Goal: Communication & Community: Answer question/provide support

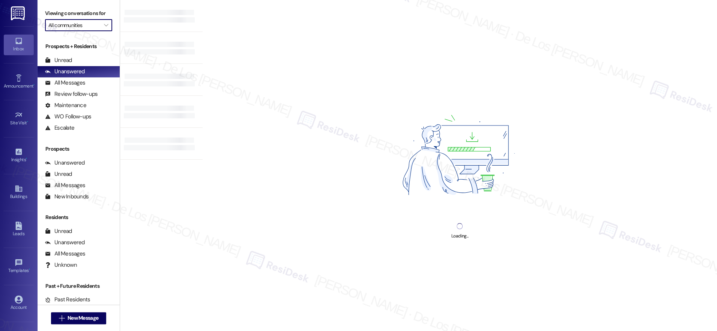
click at [74, 26] on input "All communities" at bounding box center [74, 25] width 52 height 12
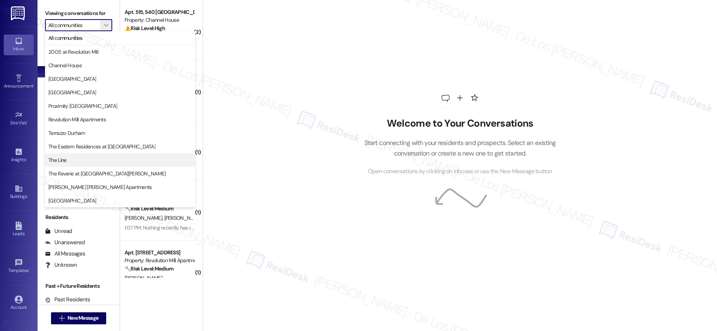
click at [81, 161] on span "The Line" at bounding box center [119, 160] width 143 height 8
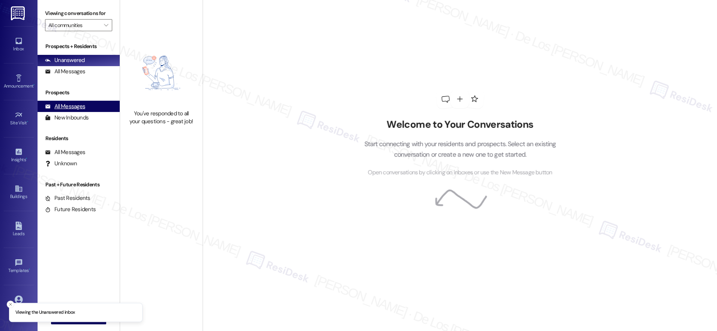
type input "The Line"
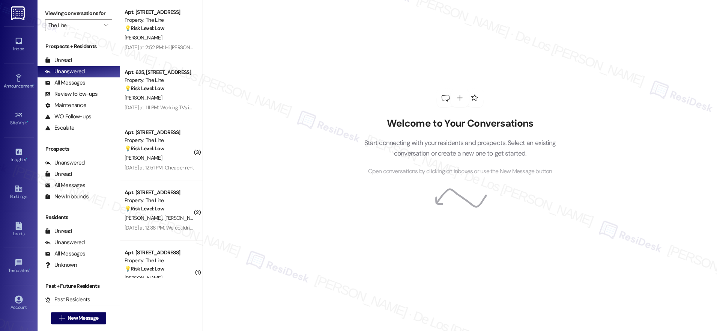
drag, startPoint x: 90, startPoint y: 98, endPoint x: 95, endPoint y: 134, distance: 36.4
click at [91, 98] on div "Review follow-ups" at bounding box center [71, 94] width 53 height 8
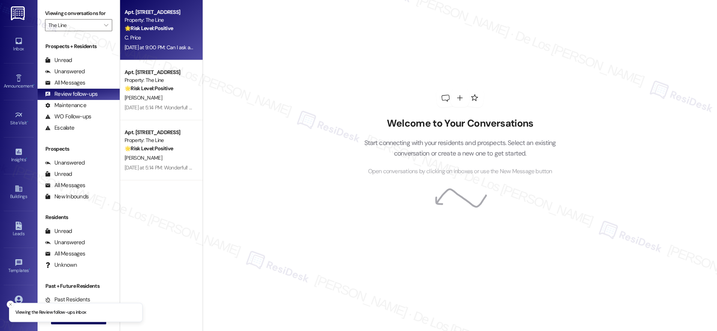
click at [159, 24] on div "Property: The Line" at bounding box center [159, 20] width 69 height 8
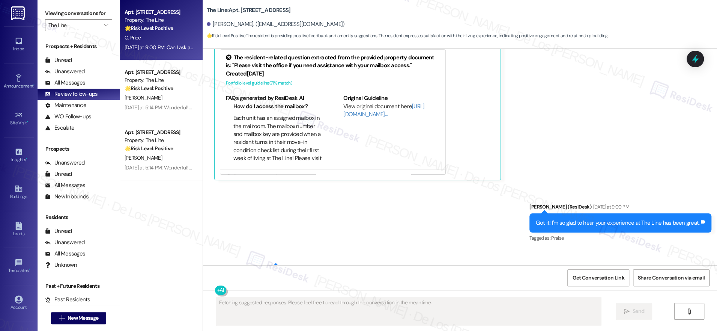
scroll to position [414, 0]
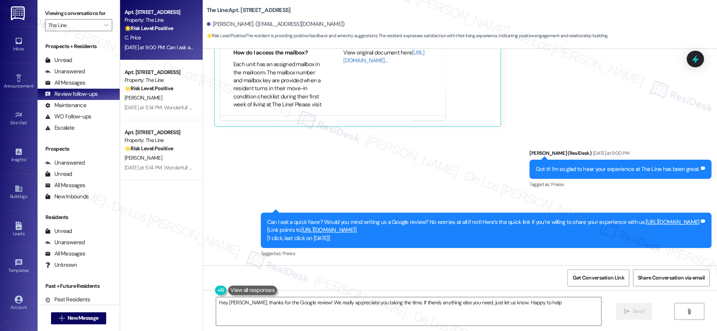
type textarea "Hey Courtney, thanks for the Google review! We really appreciate you taking the…"
click at [104, 23] on icon "" at bounding box center [106, 25] width 4 height 6
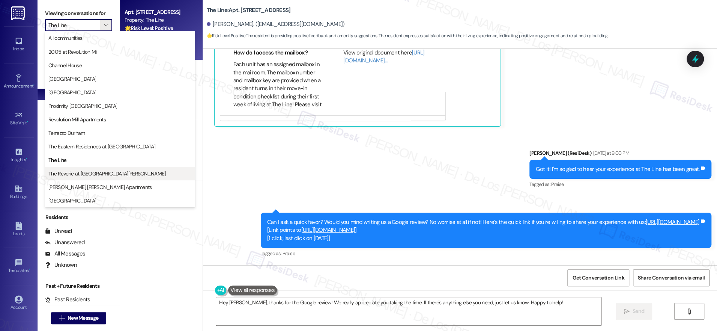
click at [103, 175] on span "The Reverie at Lake Boone" at bounding box center [106, 174] width 117 height 8
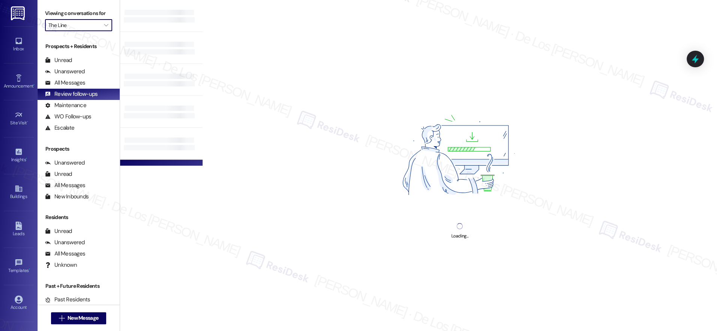
type input "The Reverie at Lake Boone"
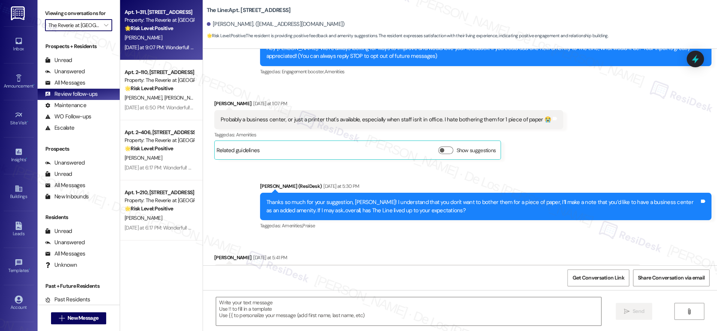
type textarea "Fetching suggested responses. Please feel free to read through the conversation…"
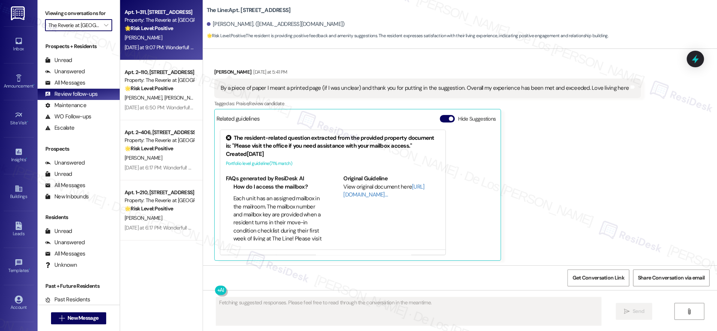
scroll to position [274, 0]
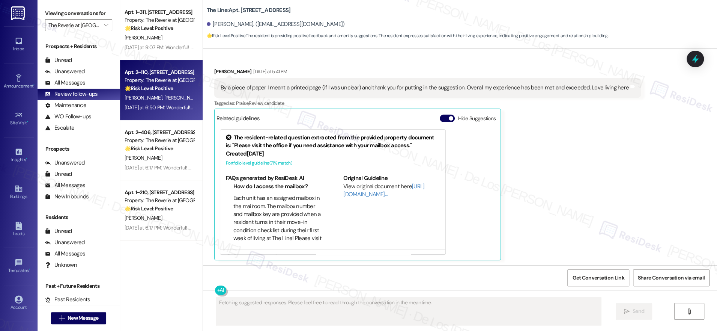
click at [154, 89] on strong "🌟 Risk Level: Positive" at bounding box center [149, 88] width 48 height 7
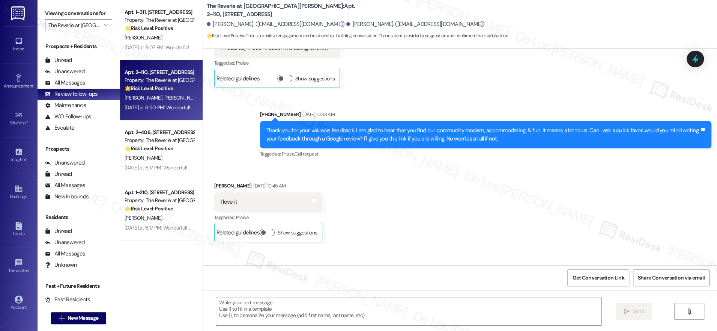
type textarea "Fetching suggested responses. Please feel free to read through the conversation…"
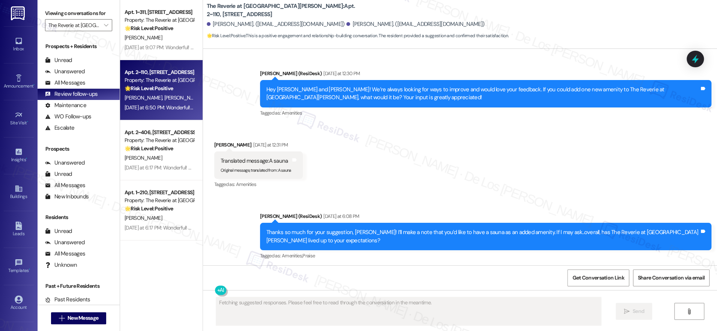
scroll to position [6699, 0]
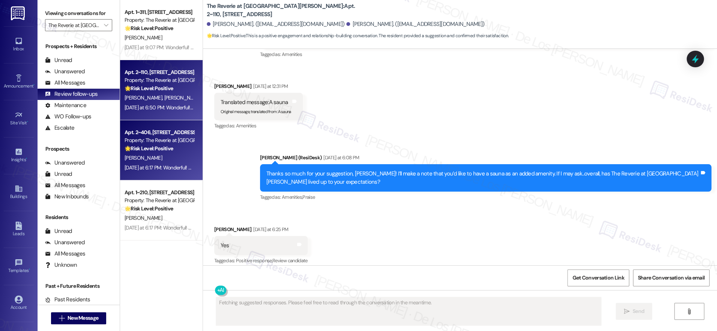
click at [146, 156] on div "A. Patel" at bounding box center [159, 157] width 71 height 9
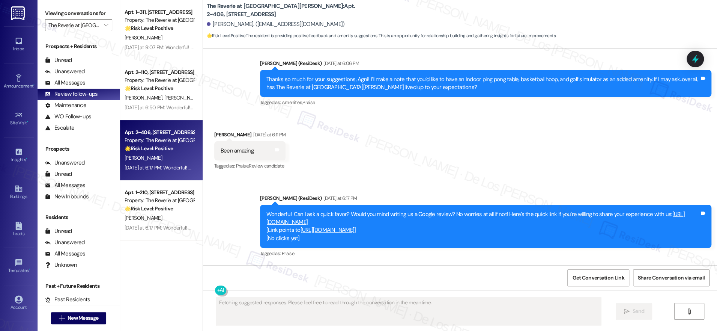
scroll to position [207, 0]
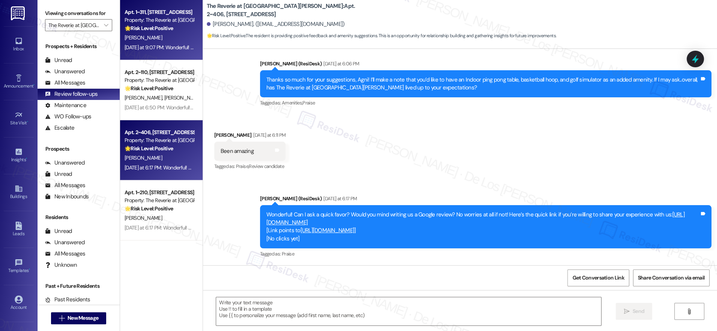
click at [152, 35] on div "R. Lebowitz" at bounding box center [159, 37] width 71 height 9
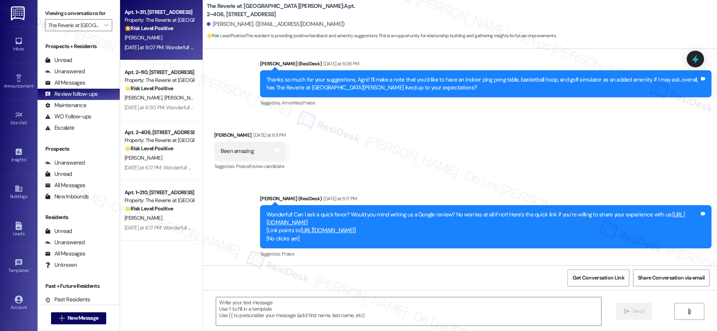
type textarea "Fetching suggested responses. Please feel free to read through the conversation…"
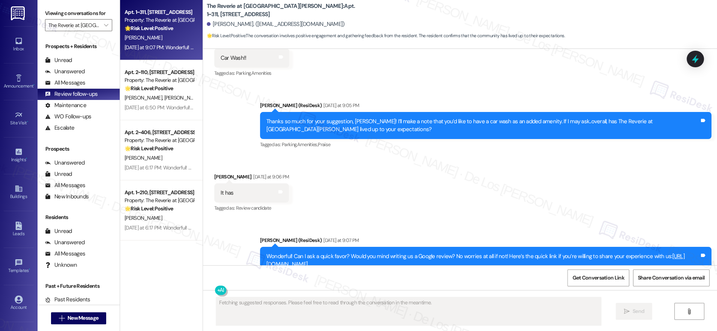
scroll to position [2003, 0]
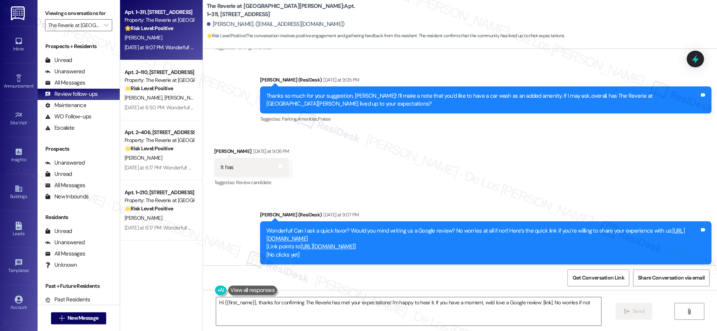
type textarea "Hi {{first_name}}, thanks for confirming The Reverie has met your expectations!…"
click at [71, 33] on div "Viewing conversations for The Reverie at Lake Boone " at bounding box center [79, 19] width 82 height 39
click at [77, 23] on input "The Reverie at Lake Boone" at bounding box center [74, 25] width 52 height 12
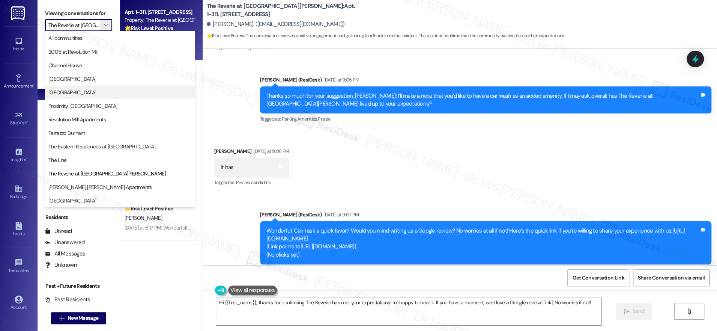
click at [84, 92] on span "Park Central" at bounding box center [119, 93] width 143 height 8
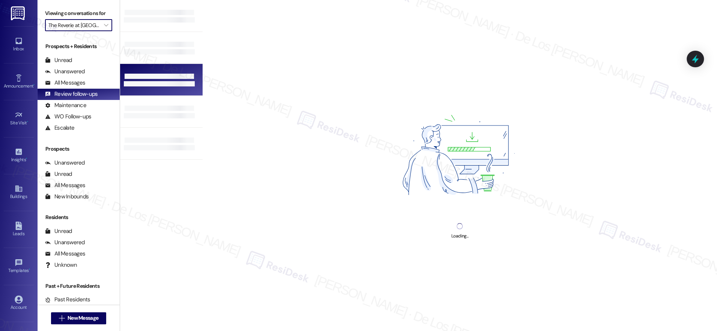
type input "Park Central"
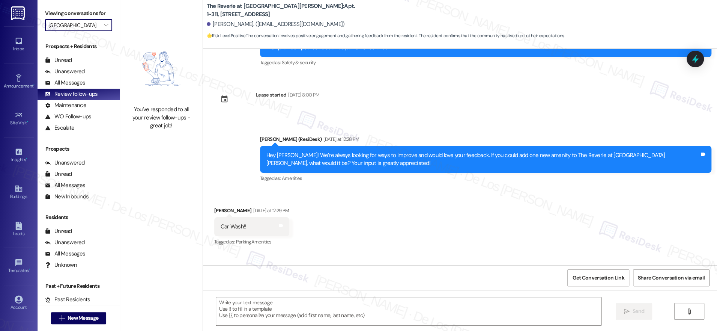
scroll to position [1915, 0]
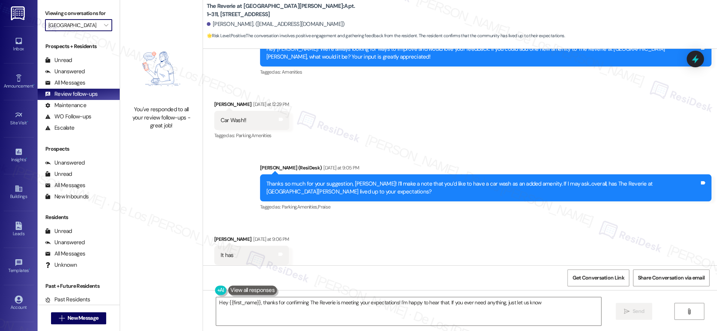
type textarea "Hey {{first_name}}, thanks for confirming The Reverie is meeting your expectati…"
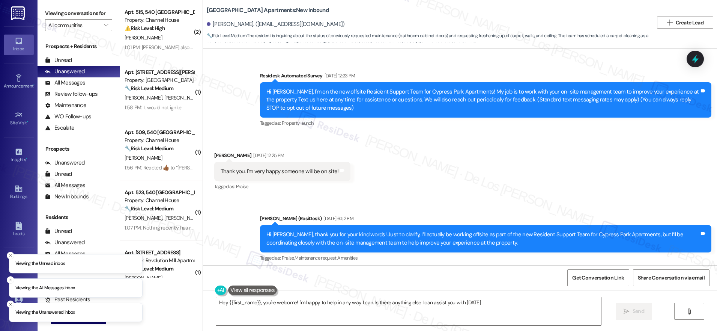
type textarea "Hey {{first_name}}, you're welcome! I'm happy to help in any way I can. Is ther…"
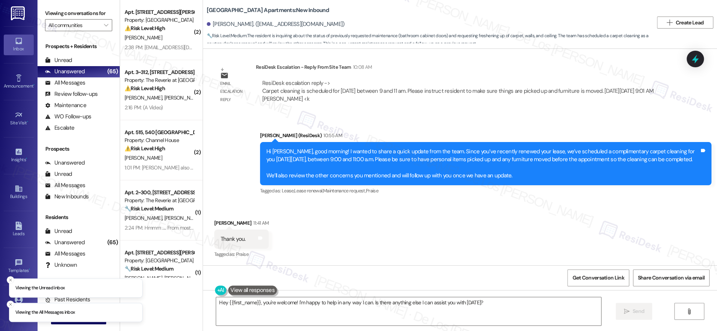
scroll to position [876, 0]
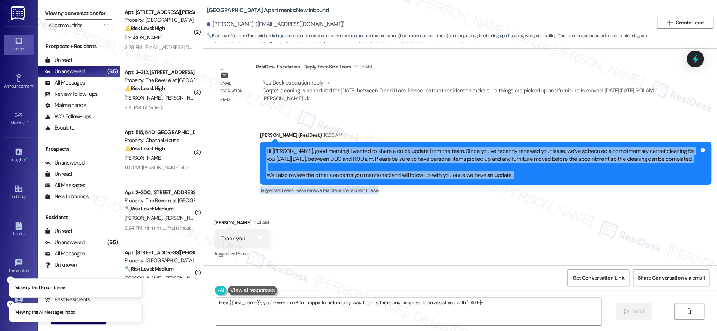
drag, startPoint x: 311, startPoint y: 144, endPoint x: 481, endPoint y: 187, distance: 175.2
click at [481, 187] on div "Sarah (ResiDesk) 10:55 AM Hi Faye, good morning! I wanted to share a quick upda…" at bounding box center [485, 163] width 451 height 65
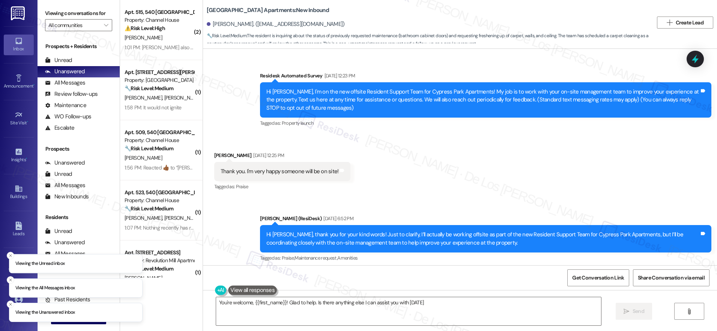
type textarea "You're welcome, {{first_name}}! Glad to help. Is there anything else I can assi…"
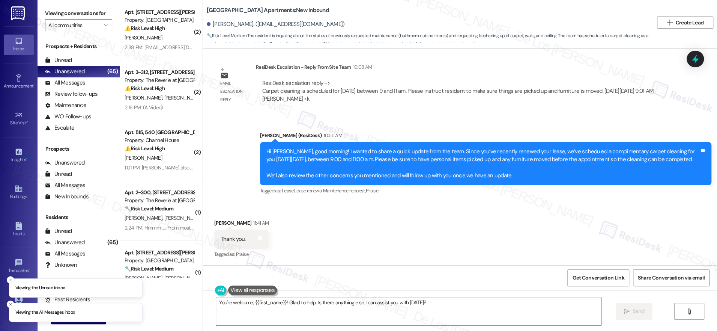
scroll to position [876, 0]
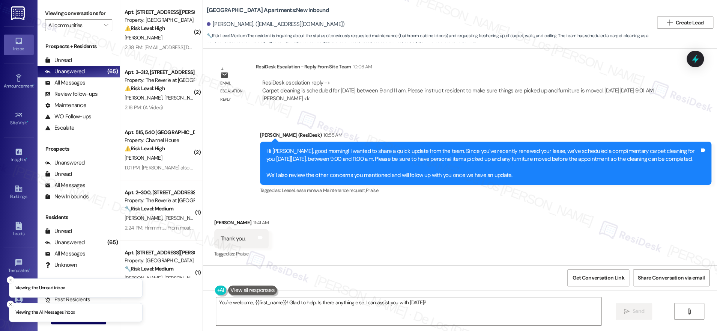
drag, startPoint x: 248, startPoint y: 89, endPoint x: 370, endPoint y: 104, distance: 123.0
click at [368, 103] on div "Email escalation reply ResiDesk Escalation - Reply From Site Team 10:08 AM Resi…" at bounding box center [440, 85] width 463 height 57
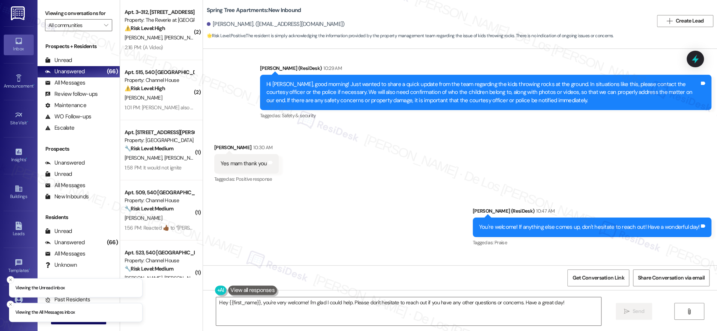
scroll to position [941, 0]
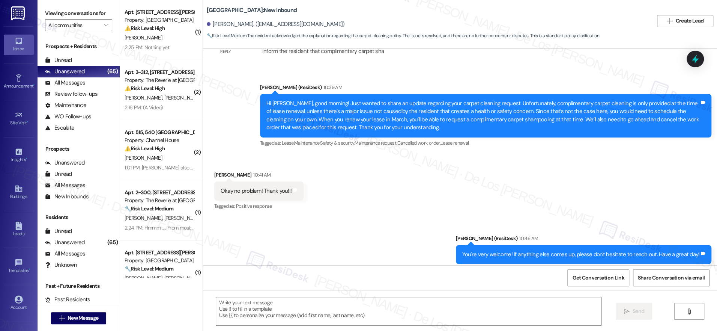
scroll to position [686, 0]
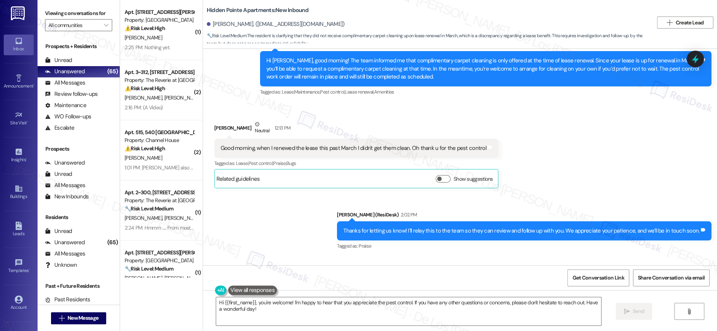
scroll to position [994, 0]
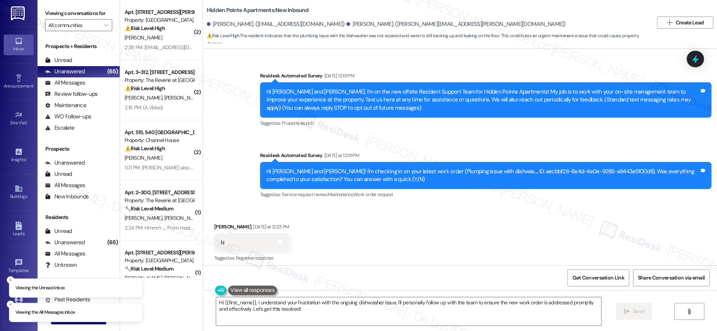
scroll to position [553, 0]
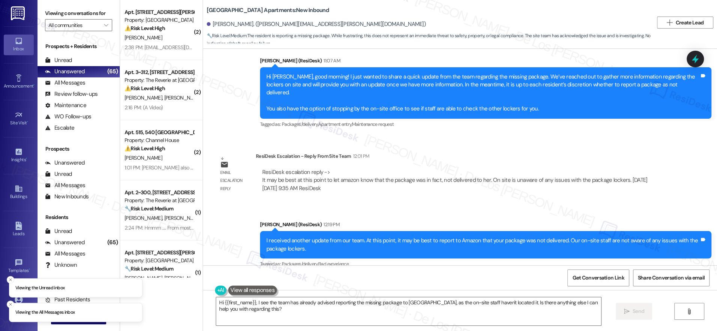
scroll to position [572, 0]
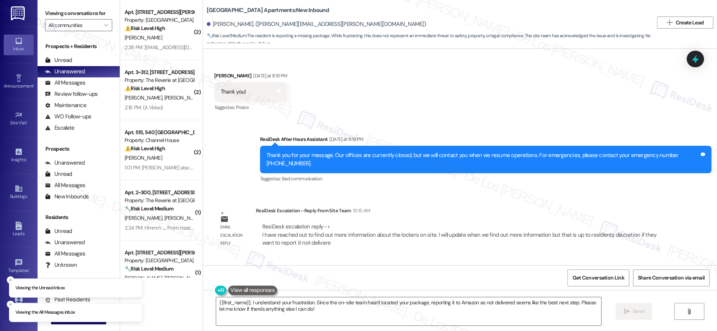
scroll to position [572, 0]
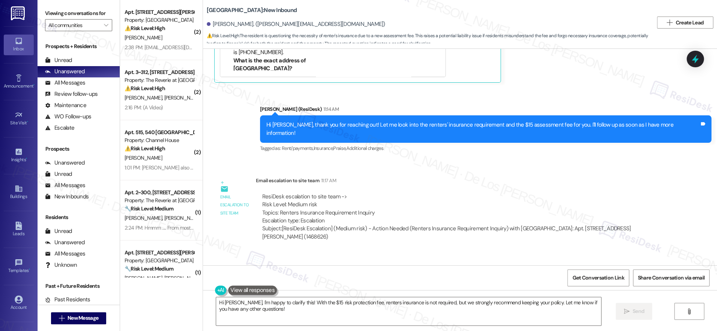
scroll to position [561, 0]
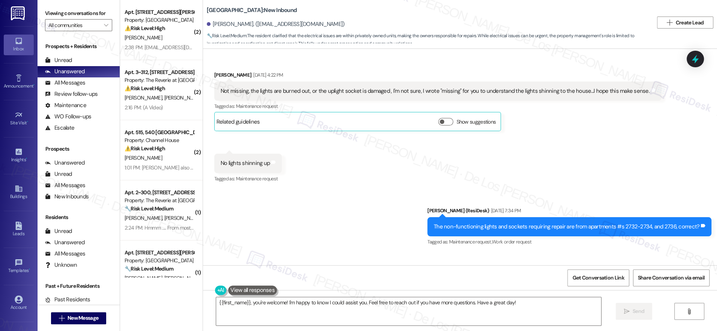
scroll to position [1897, 0]
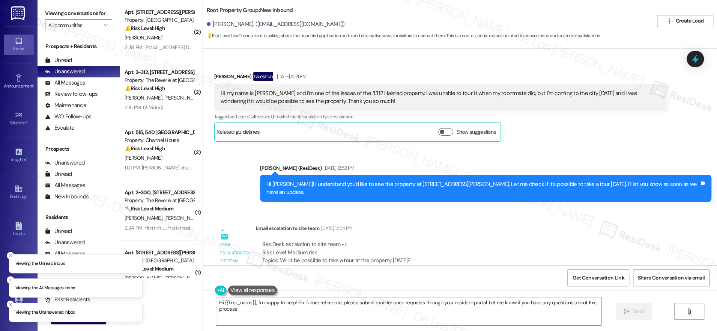
type textarea "Hi {{first_name}}, I'm happy to help! For future reference, please submit maint…"
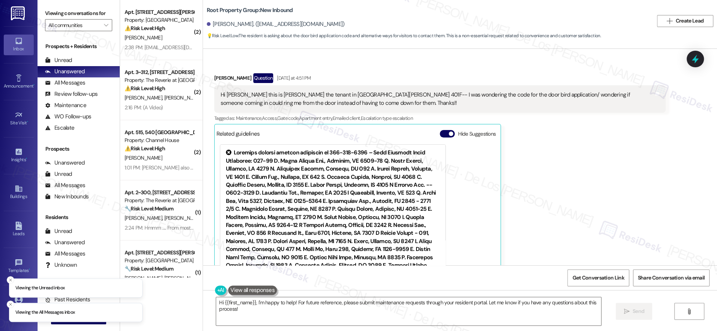
scroll to position [1002, 0]
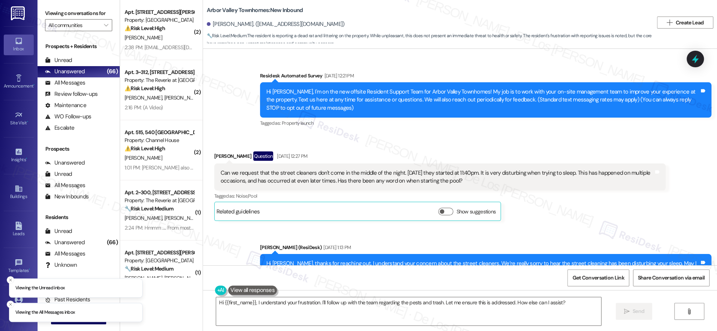
scroll to position [4966, 0]
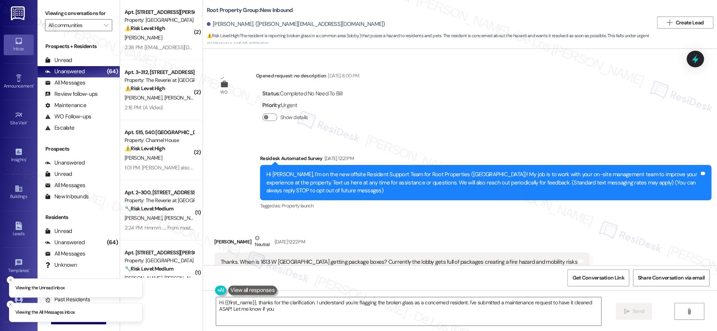
scroll to position [2063, 0]
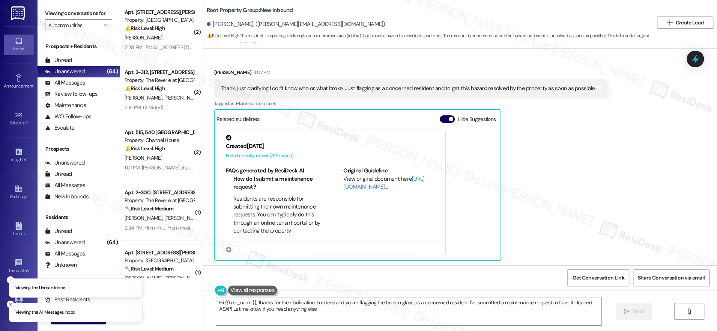
type textarea "Hi {{first_name}}, thanks for the clarification. I understand you're flagging t…"
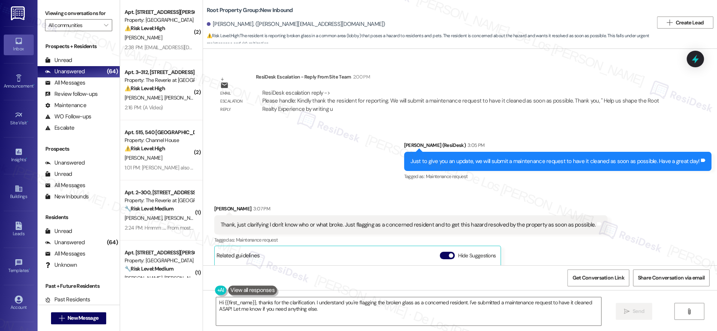
scroll to position [1927, 0]
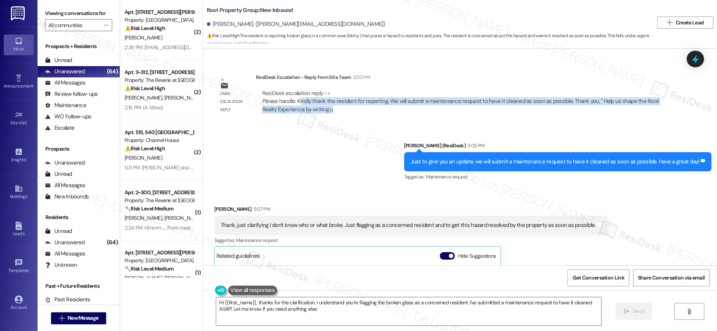
drag, startPoint x: 293, startPoint y: 101, endPoint x: 395, endPoint y: 110, distance: 101.8
click at [395, 110] on div "ResiDesk escalation reply -> Please handle: Kindly thank the resident for repor…" at bounding box center [461, 101] width 399 height 24
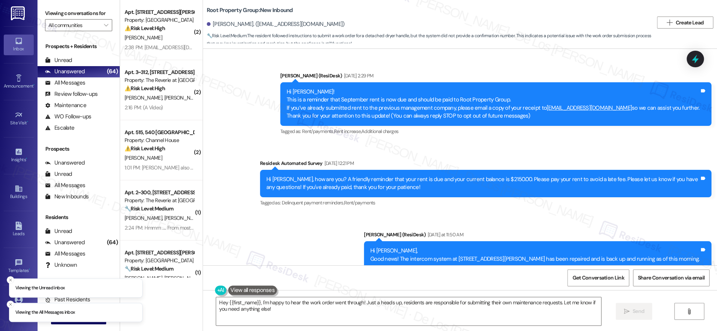
scroll to position [1284, 0]
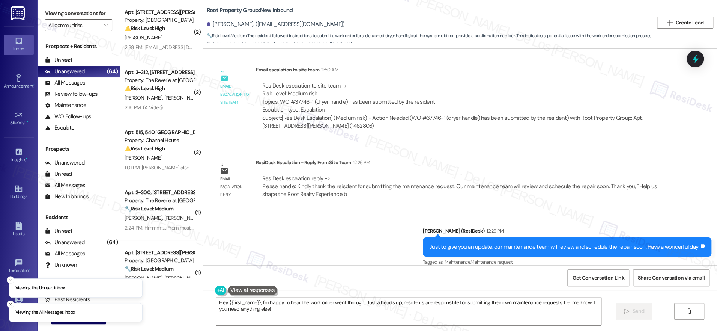
drag, startPoint x: 257, startPoint y: 172, endPoint x: 346, endPoint y: 197, distance: 92.0
click at [346, 197] on div "Email escalation reply ResiDesk Escalation - Reply From Site Team 12:26 PM Resi…" at bounding box center [440, 181] width 463 height 57
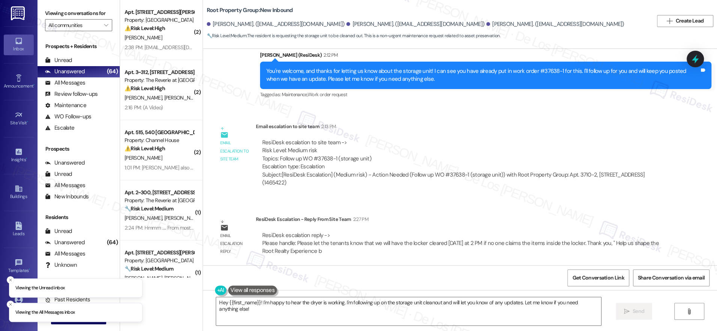
scroll to position [686, 0]
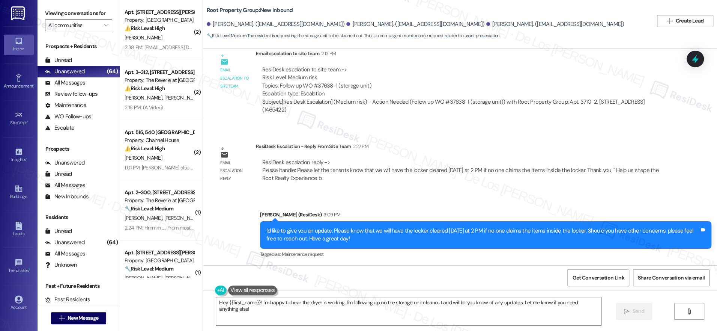
drag, startPoint x: 263, startPoint y: 167, endPoint x: 423, endPoint y: 181, distance: 161.2
click at [423, 181] on div "ResiDesk escalation reply -> Please handle: Please let the tenants know that we…" at bounding box center [461, 170] width 399 height 24
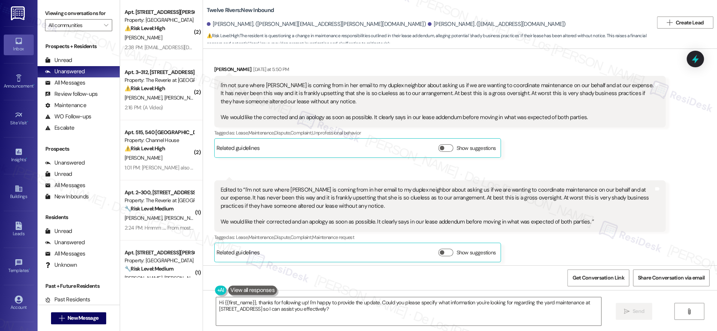
scroll to position [4177, 0]
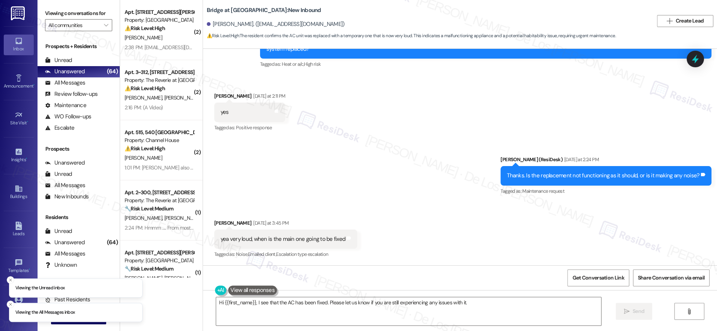
scroll to position [783, 0]
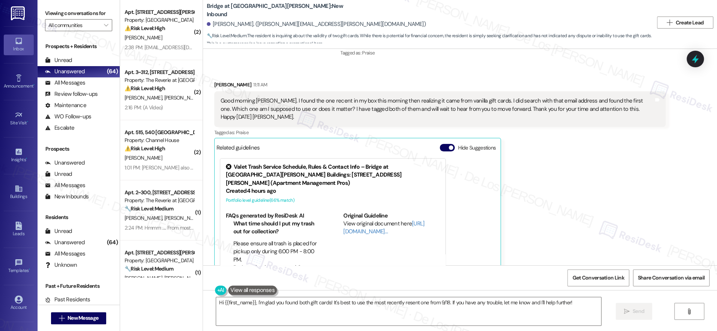
scroll to position [546, 0]
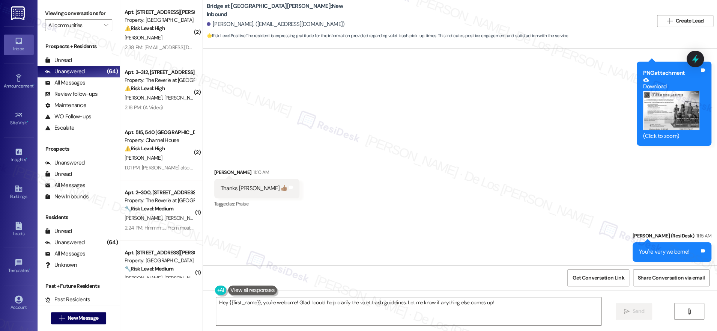
scroll to position [731, 0]
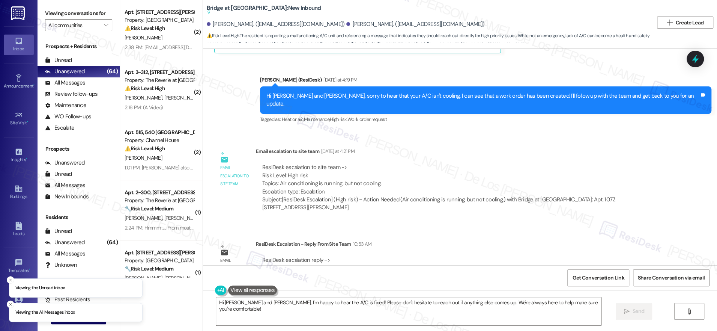
scroll to position [483, 0]
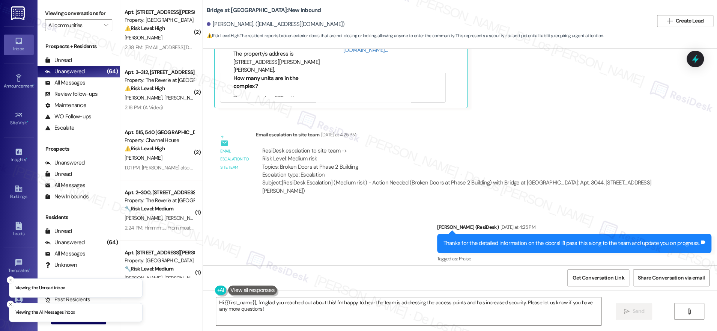
scroll to position [558, 0]
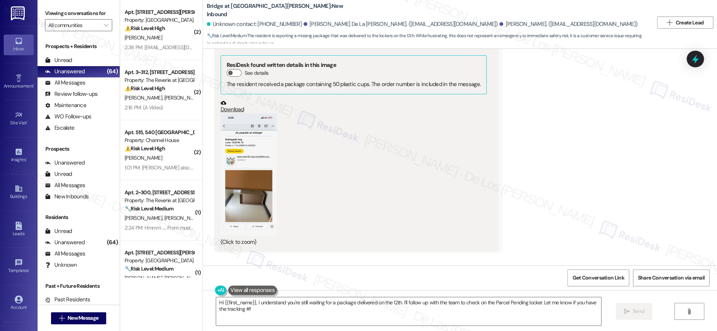
scroll to position [472, 0]
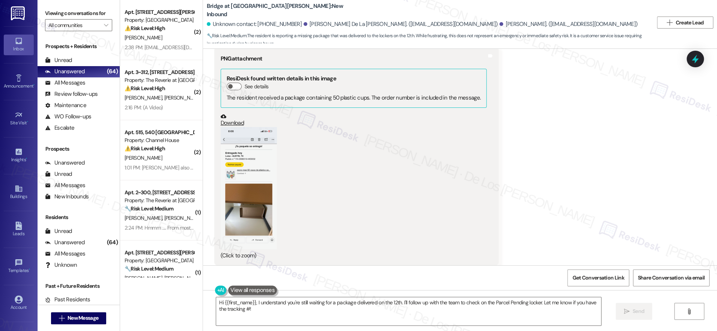
click at [262, 206] on button "Zoom image" at bounding box center [249, 188] width 56 height 122
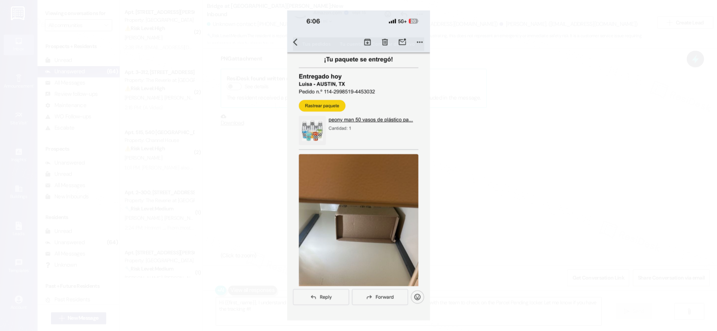
click at [460, 221] on button "Unzoom image" at bounding box center [358, 165] width 717 height 331
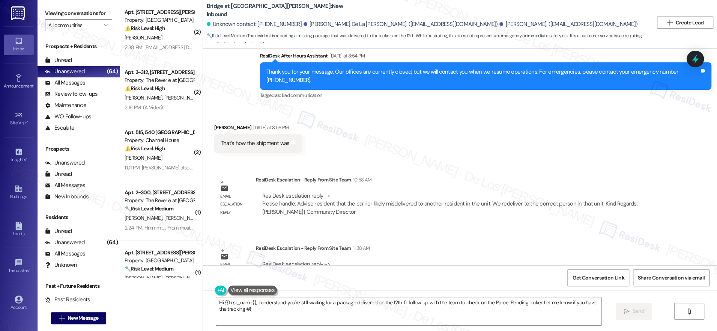
scroll to position [938, 0]
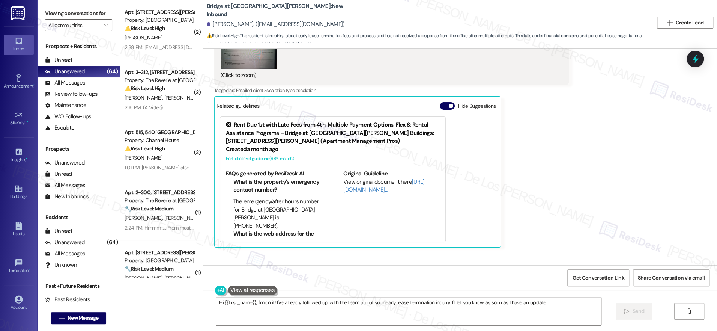
scroll to position [379, 0]
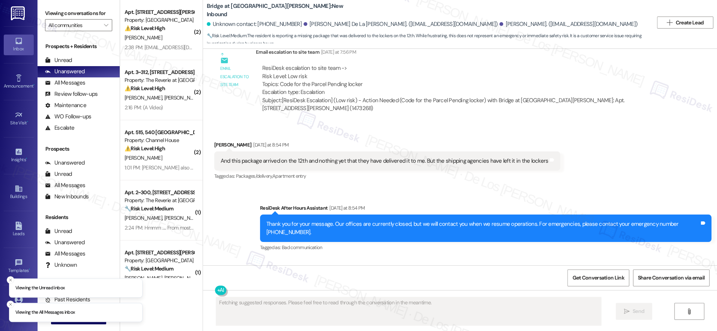
scroll to position [741, 0]
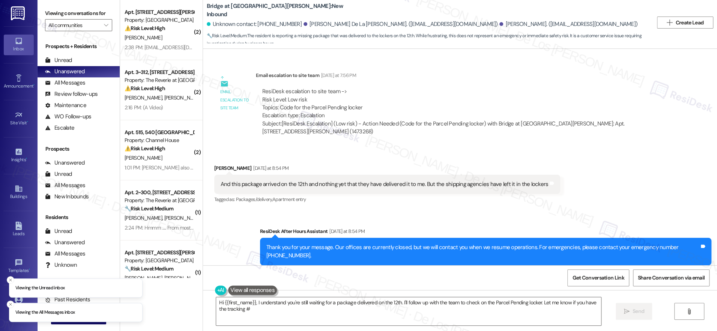
type textarea "Hi {{first_name}}, I understand you're still waiting for a package delivered on…"
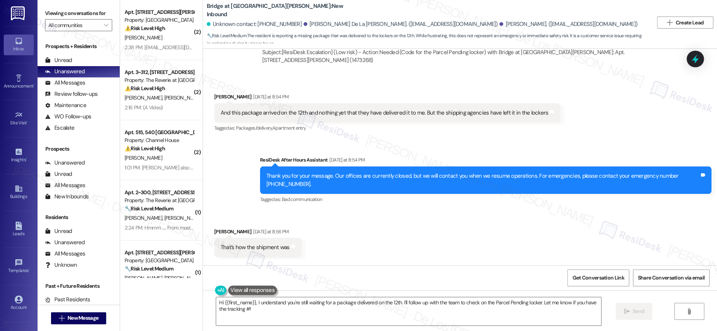
scroll to position [938, 0]
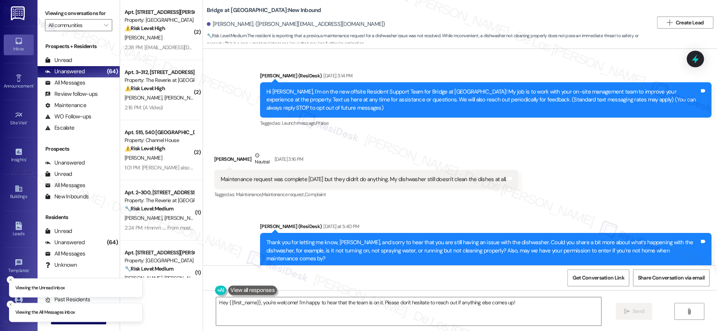
scroll to position [442, 0]
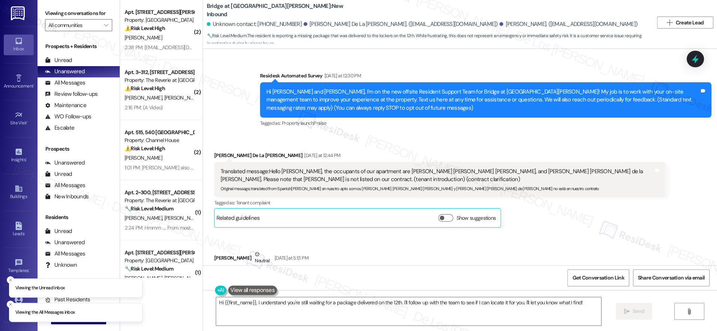
scroll to position [938, 0]
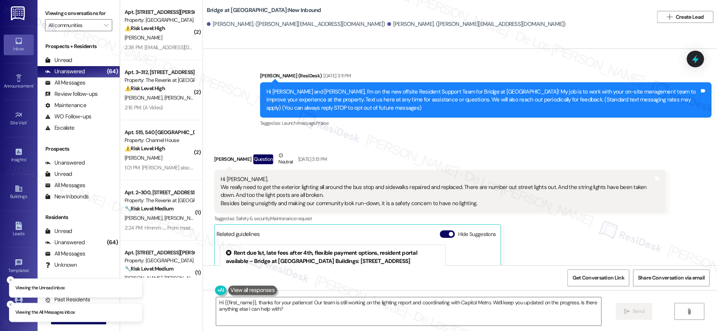
scroll to position [668, 0]
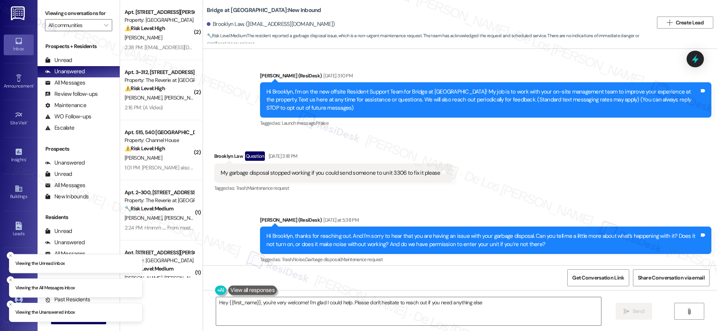
type textarea "Hey {{first_name}}, you're very welcome! I'm glad I could help. Please don't he…"
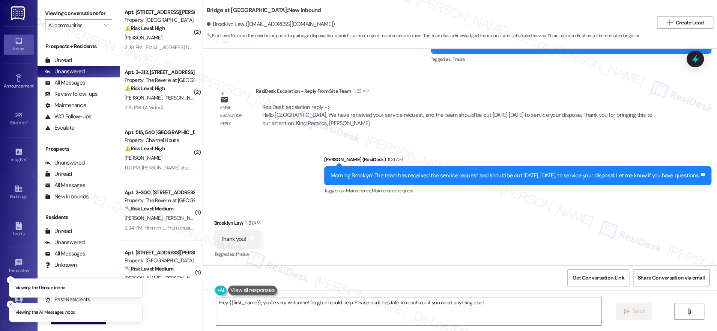
scroll to position [599, 0]
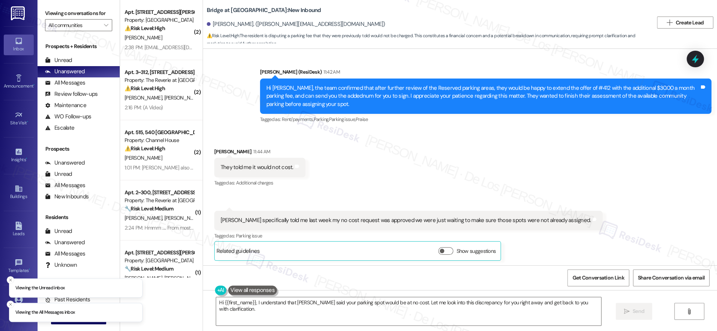
scroll to position [604, 0]
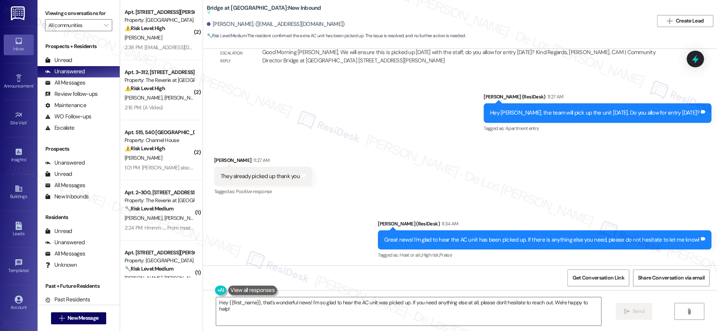
scroll to position [549, 0]
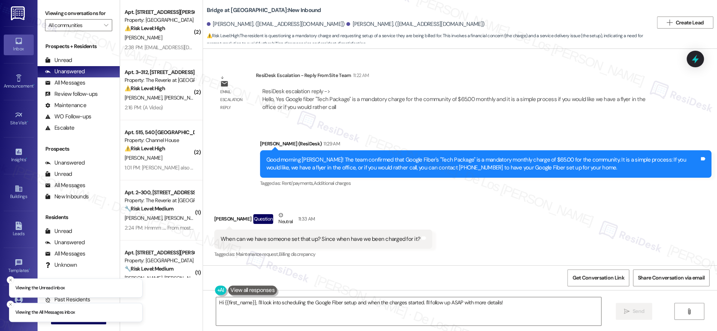
scroll to position [307, 0]
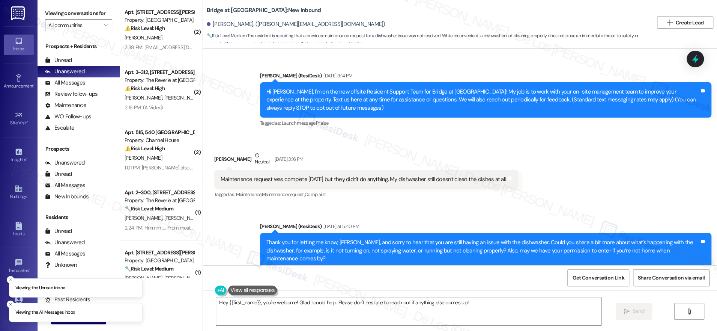
scroll to position [442, 0]
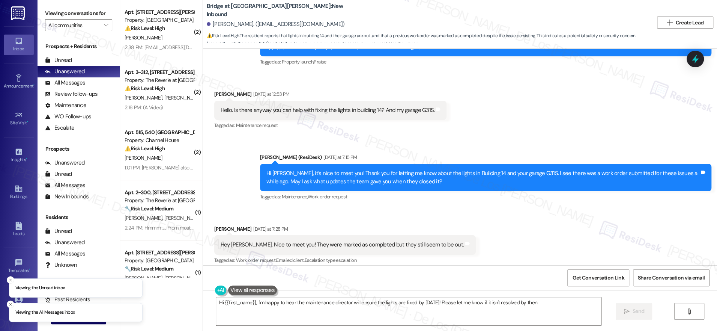
type textarea "Hi {{first_name}}, I'm happy to hear the maintenance director will ensure the l…"
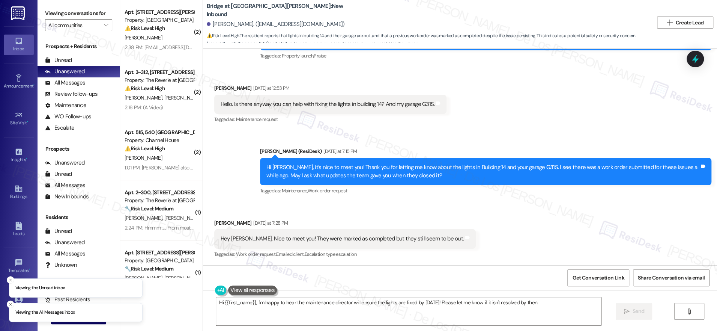
scroll to position [355, 0]
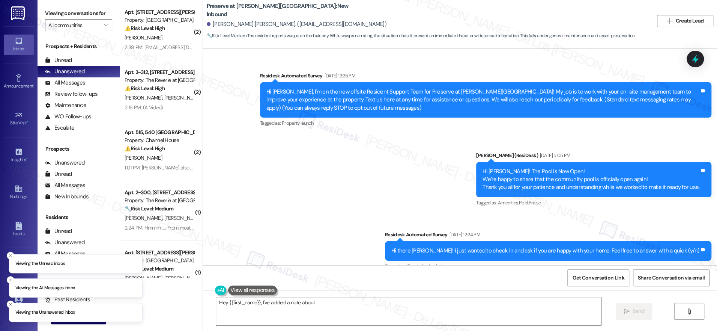
scroll to position [8328, 0]
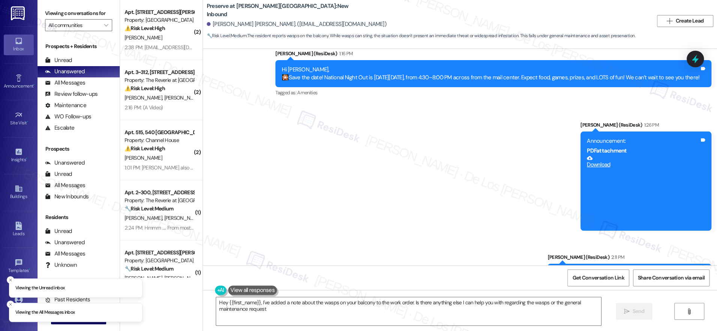
type textarea "Hey {{first_name}}, I've added a note about the wasps on your balcony to the wo…"
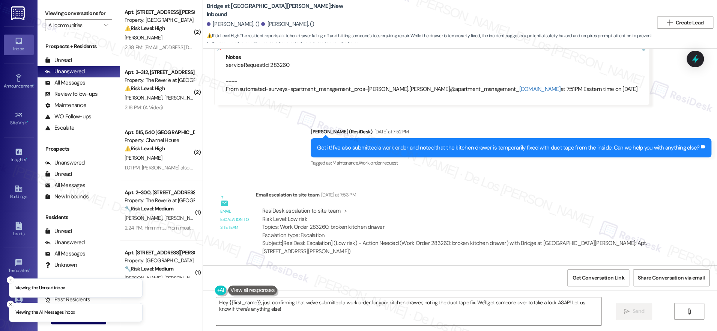
scroll to position [408, 0]
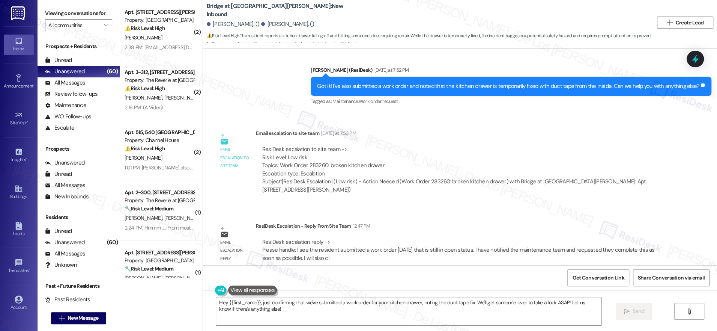
drag, startPoint x: 288, startPoint y: 245, endPoint x: 335, endPoint y: 257, distance: 48.2
click at [335, 257] on div "ResiDesk escalation reply -> Please handle: I see the resident submitted a work…" at bounding box center [461, 249] width 410 height 35
drag, startPoint x: 356, startPoint y: 244, endPoint x: 466, endPoint y: 257, distance: 110.4
click at [466, 257] on div "ResiDesk escalation reply -> Please handle: I see the resident submitted a work…" at bounding box center [461, 249] width 410 height 35
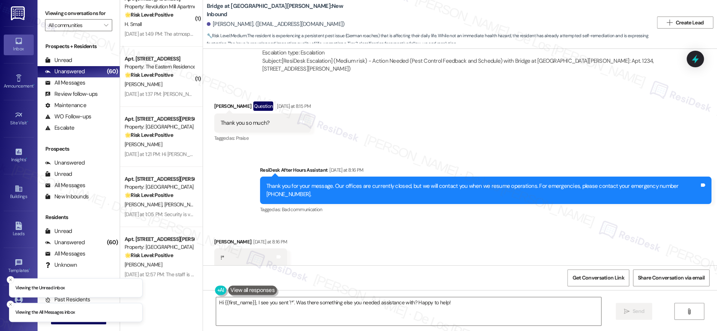
scroll to position [2725, 0]
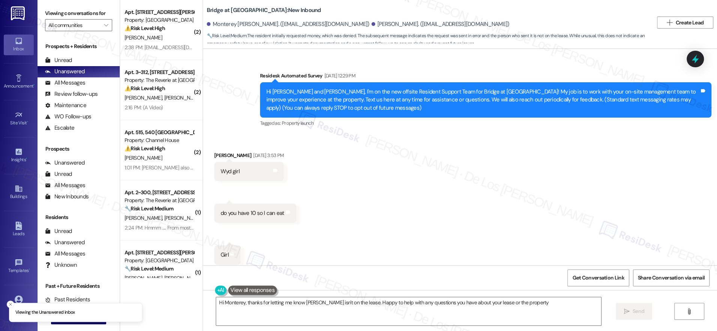
type textarea "Hi Monterey, thanks for letting me know [PERSON_NAME] isn't on the lease. Happy…"
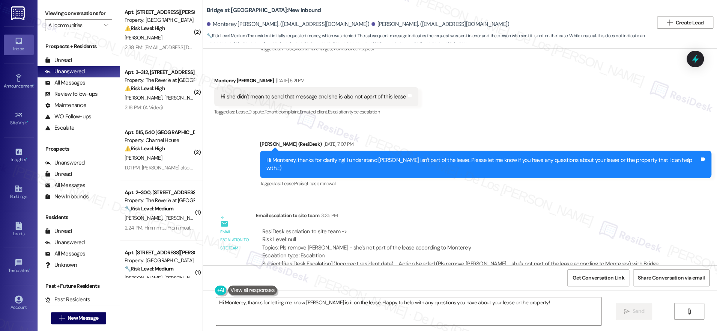
scroll to position [296, 0]
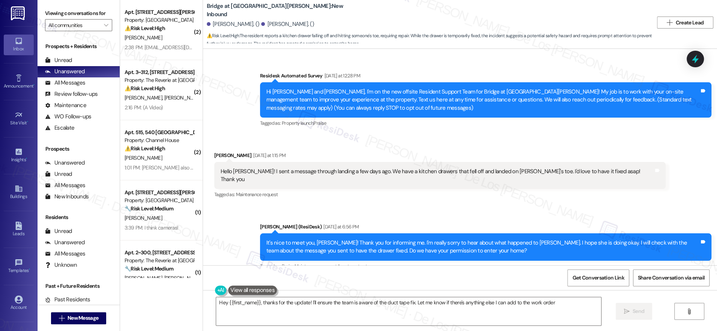
type textarea "Hey {{first_name}}, thanks for the update! I'll ensure the team is aware of the…"
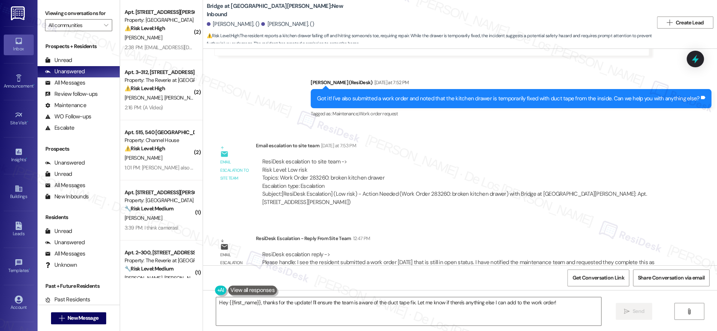
scroll to position [408, 0]
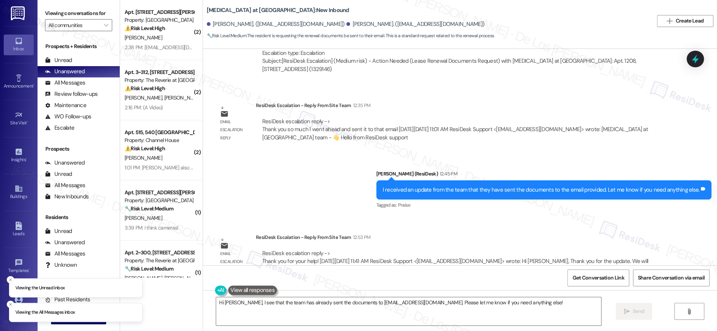
scroll to position [569, 0]
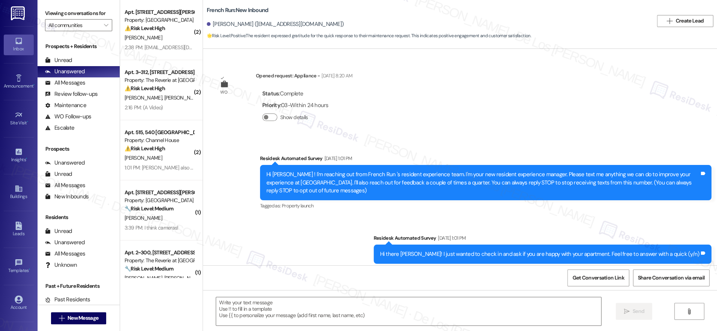
scroll to position [4872, 0]
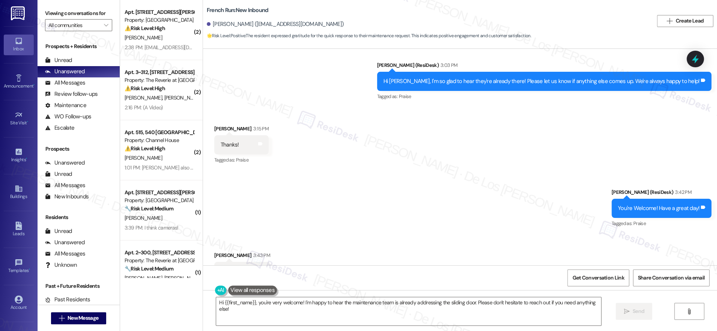
type textarea "Hi {{first_name}}, you're very welcome! I'm happy to hear the maintenance team …"
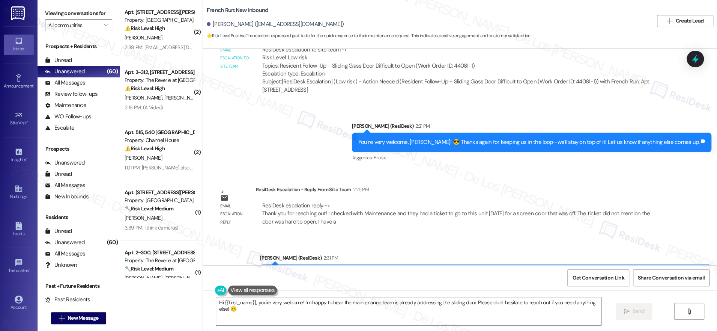
scroll to position [4547, 0]
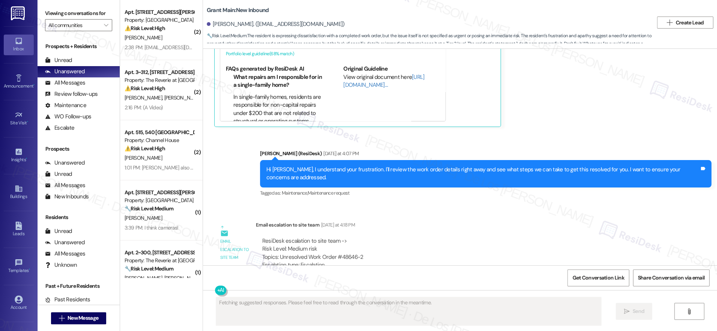
scroll to position [589, 0]
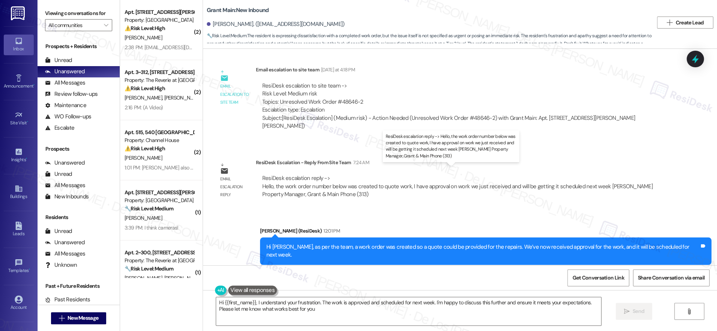
type textarea "Hi {{first_name}}, I understand your frustration. The work is approved and sche…"
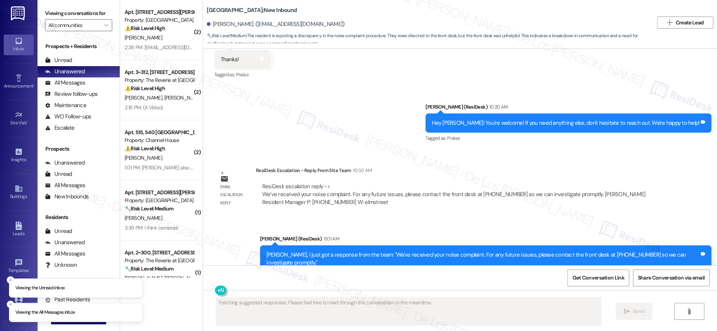
scroll to position [1697, 0]
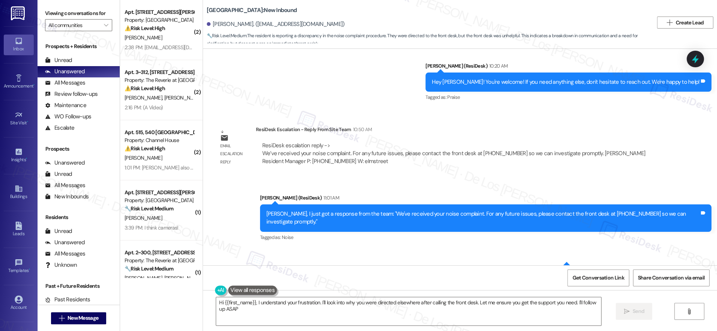
type textarea "Hi {{first_name}}, I understand your frustration. I'll look into why you were d…"
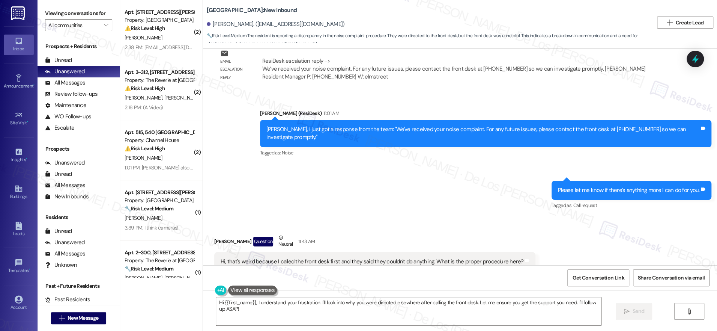
scroll to position [1783, 0]
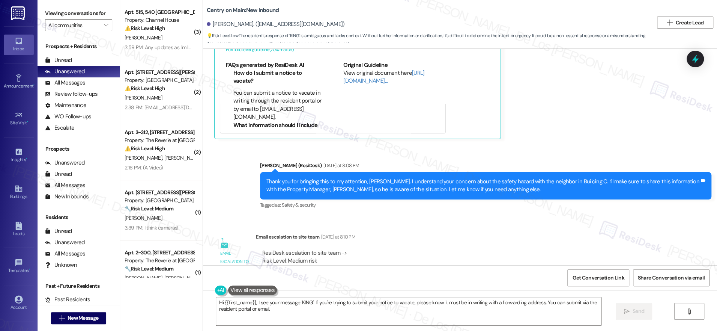
scroll to position [11342, 0]
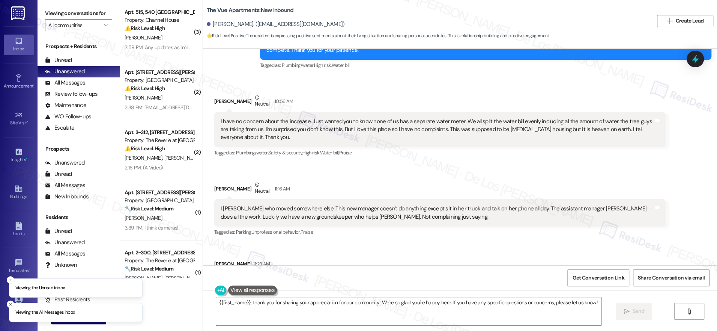
scroll to position [2631, 0]
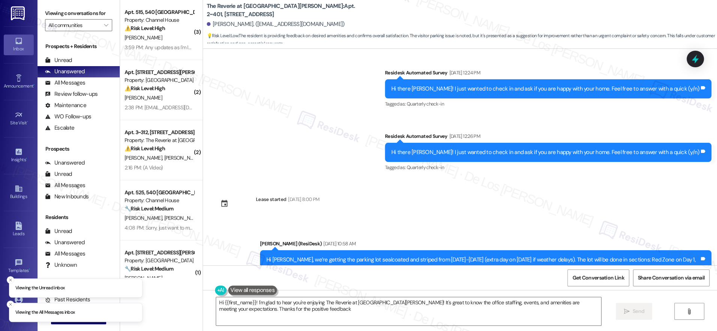
type textarea "Hi {{first_name}}! I'm glad to hear you're enjoying The Reverie at [GEOGRAPHIC_…"
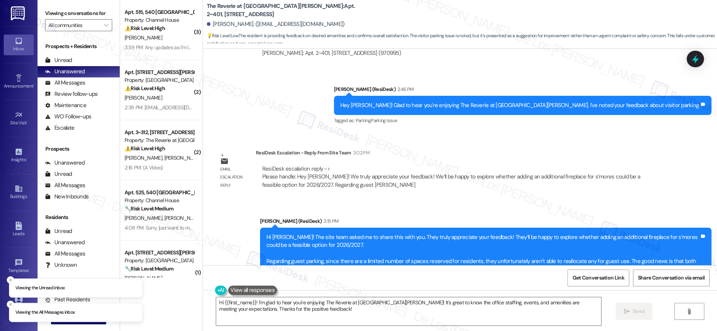
scroll to position [2461, 0]
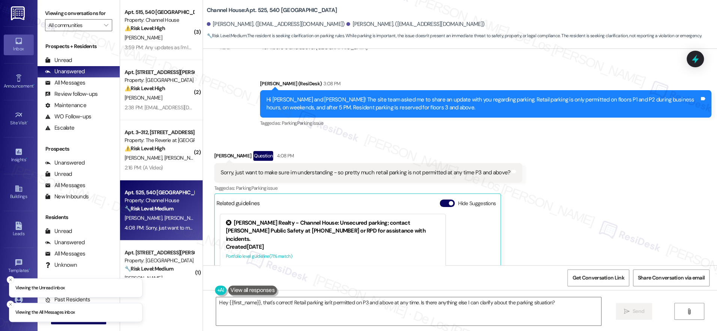
scroll to position [987, 0]
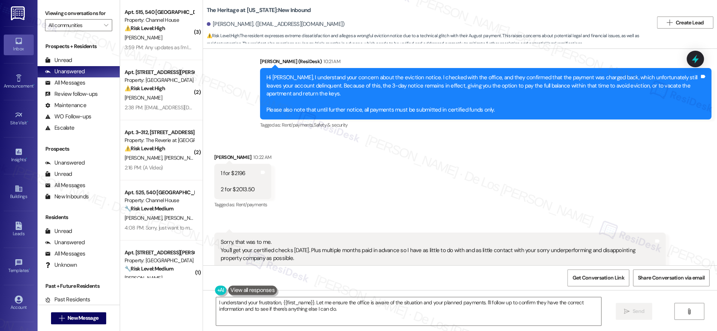
scroll to position [2215, 0]
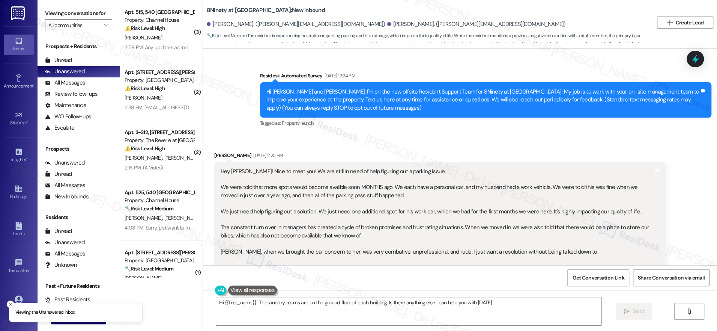
type textarea "Hi {{first_name}}! The laundry rooms are on the ground floor of each building. …"
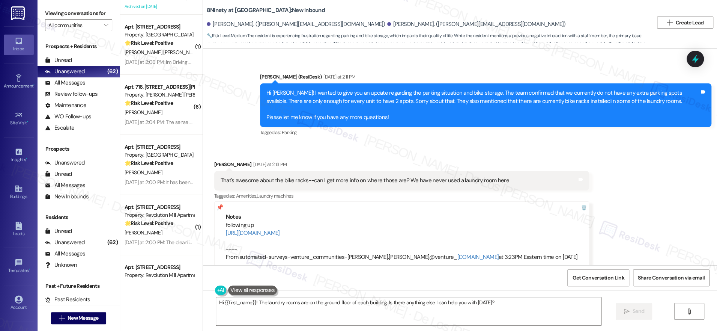
scroll to position [2725, 0]
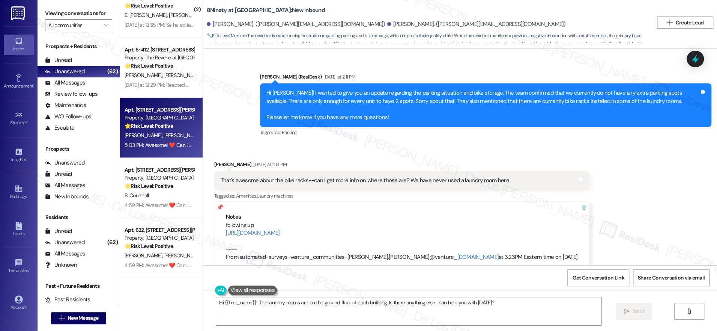
click at [164, 137] on span "[PERSON_NAME]" at bounding box center [183, 135] width 38 height 7
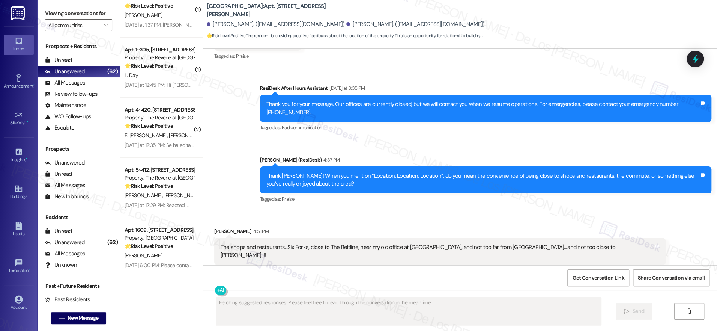
scroll to position [645, 0]
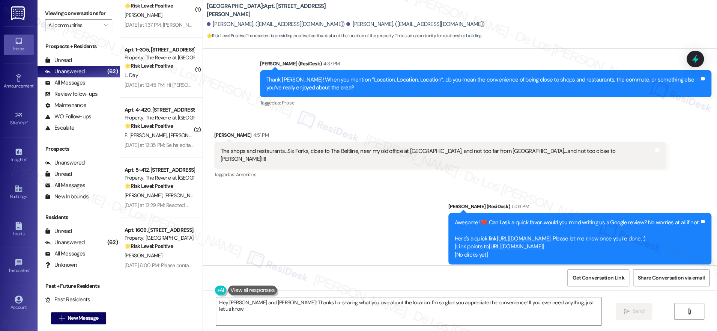
type textarea "Hey [PERSON_NAME] and [PERSON_NAME]! Thanks for sharing what you love about the…"
click at [99, 86] on div "All Messages (undefined)" at bounding box center [79, 82] width 82 height 11
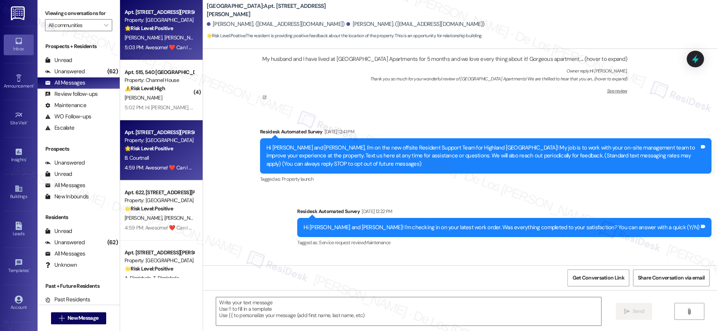
type textarea "Fetching suggested responses. Please feel free to read through the conversation…"
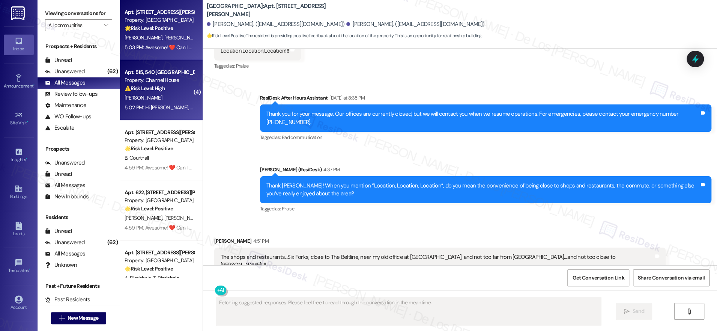
scroll to position [549, 0]
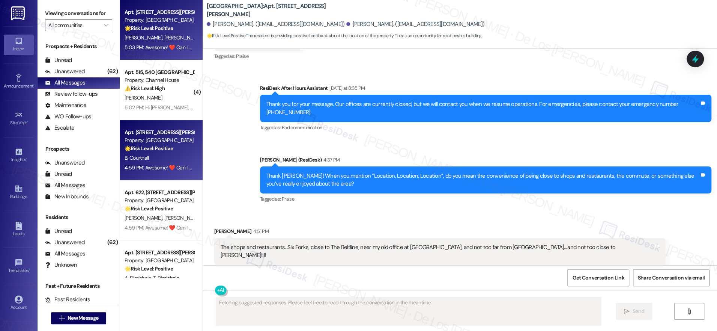
click at [161, 168] on div "4:59 PM: Awesome! ❤️ Can I ask a quick favor...would you mind writing us a Goog…" at bounding box center [337, 167] width 424 height 7
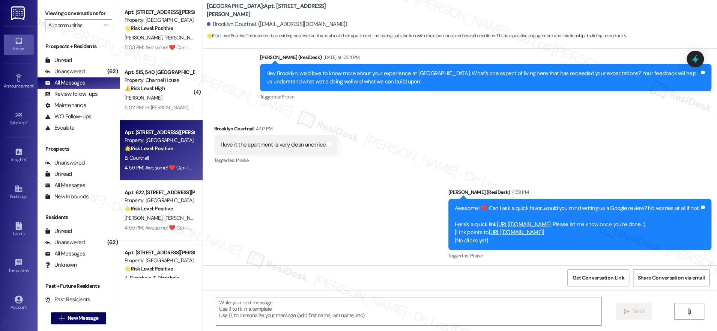
scroll to position [205, 0]
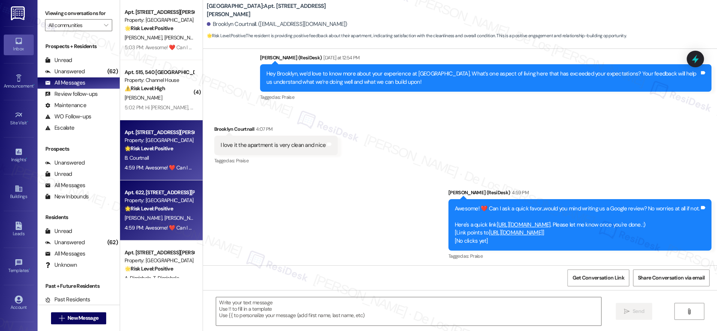
click at [176, 200] on div "Property: [GEOGRAPHIC_DATA]" at bounding box center [159, 200] width 69 height 8
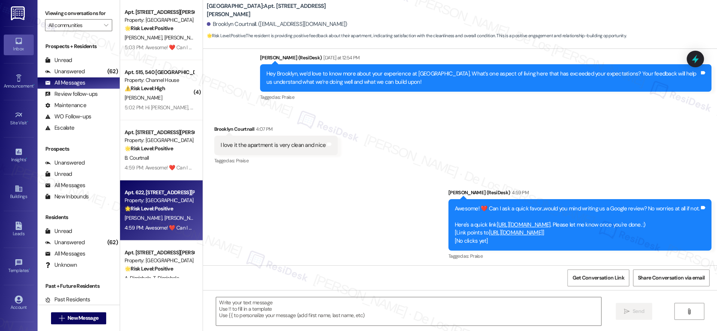
type textarea "Fetching suggested responses. Please feel free to read through the conversation…"
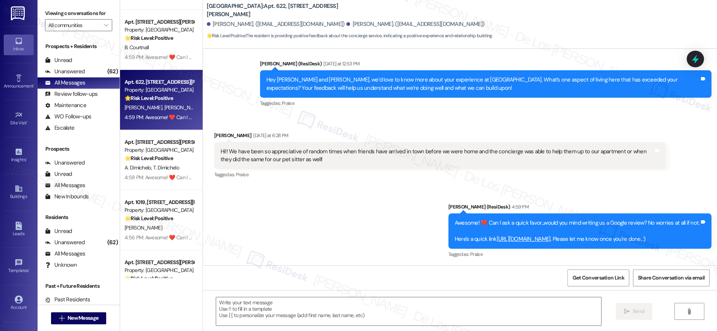
scroll to position [160, 0]
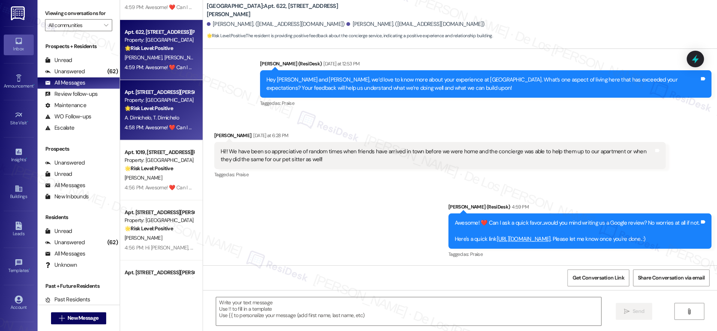
click at [145, 113] on div "Apt. 201, 4140 Lassiter Mill Road Property: Highland North Hills 🌟 Risk Level: …" at bounding box center [161, 110] width 83 height 60
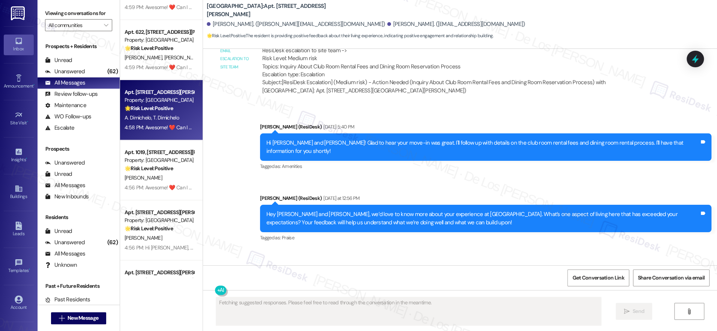
scroll to position [394, 0]
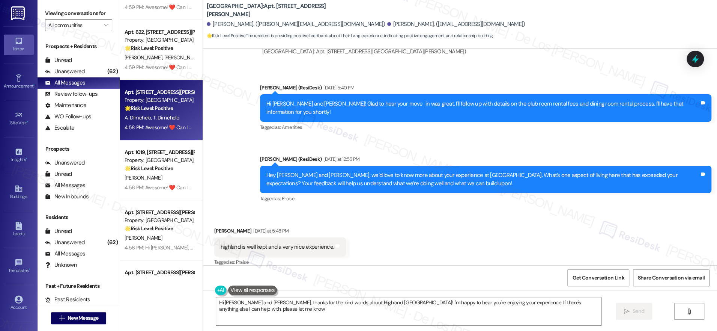
type textarea "Hi Angelo and Toni, thanks for the kind words about Highland North Hills! I'm h…"
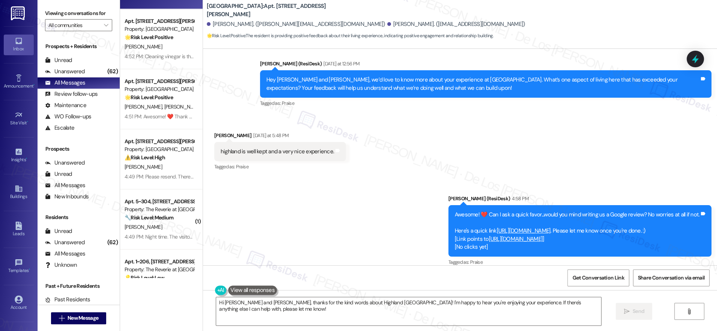
scroll to position [439, 0]
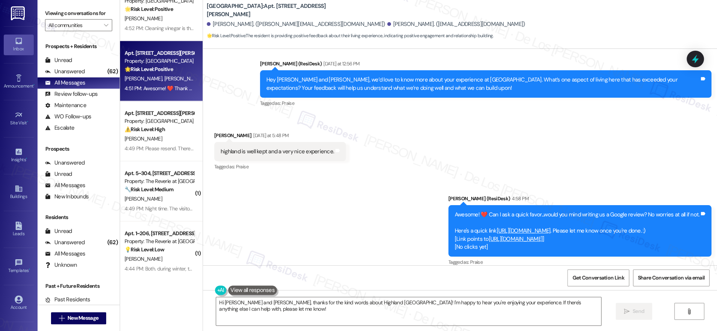
click at [165, 74] on div "A. Jacobson K. Jacobson" at bounding box center [159, 78] width 71 height 9
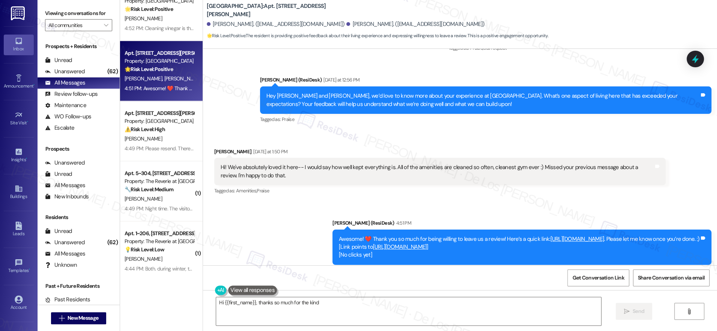
scroll to position [918, 0]
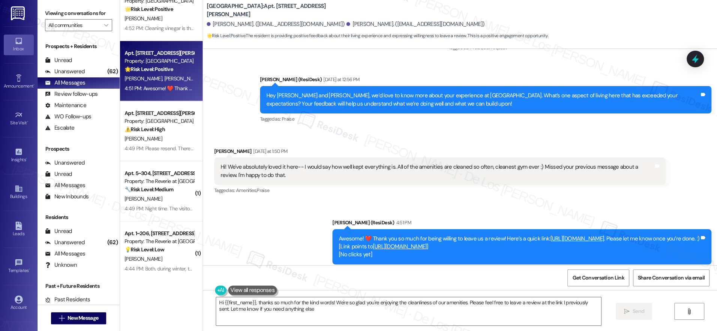
type textarea "Hi {{first_name}}, thanks so much for the kind words! We're so glad you're enjo…"
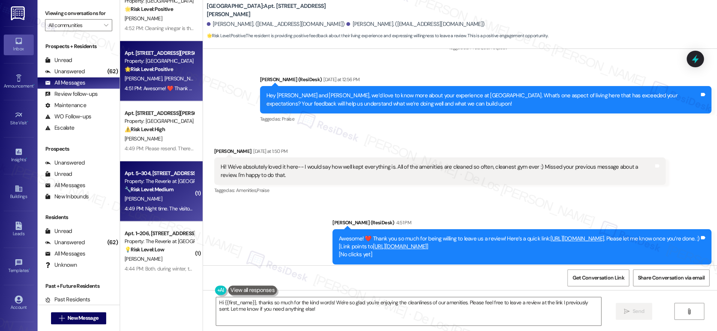
click at [176, 171] on div "Apt. 5~304, [STREET_ADDRESS]" at bounding box center [159, 173] width 69 height 8
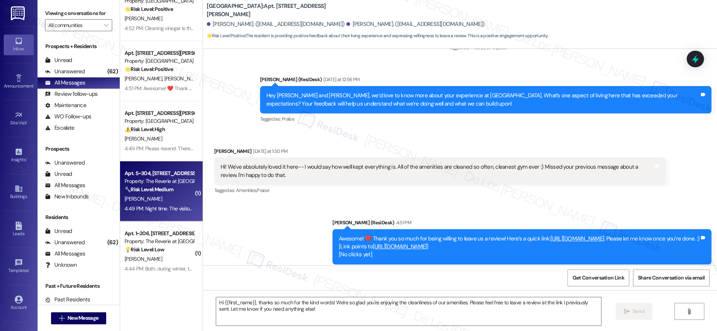
type textarea "Fetching suggested responses. Please feel free to read through the conversation…"
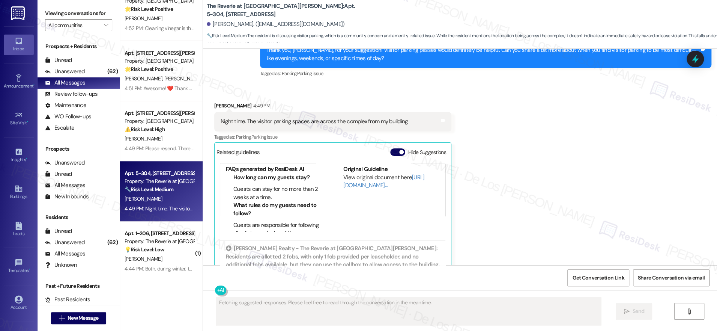
scroll to position [45, 0]
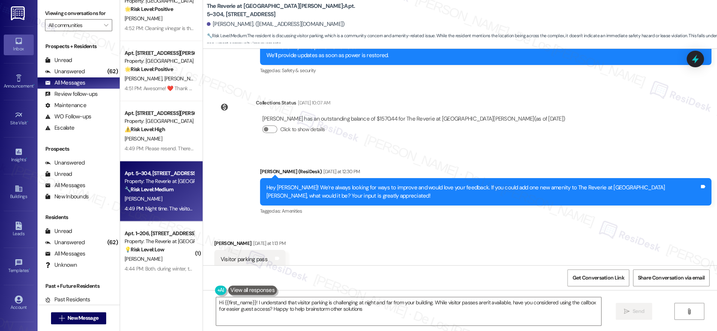
type textarea "Hi {{first_name}}! I understand that visitor parking is challenging at night an…"
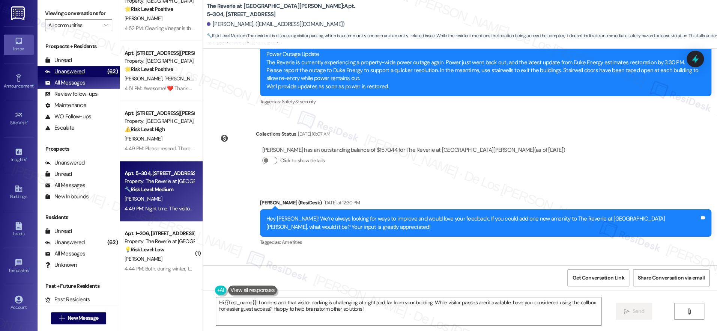
click at [105, 74] on div "(62)" at bounding box center [112, 72] width 14 height 12
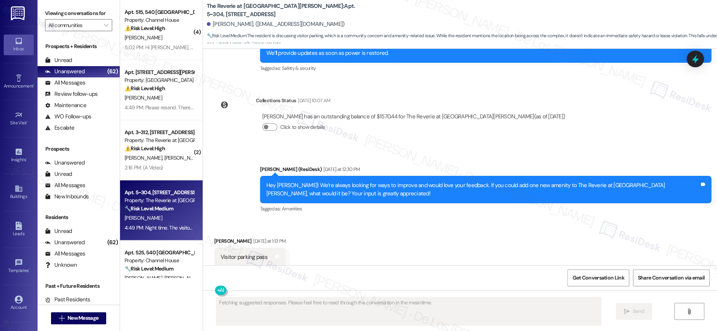
scroll to position [3647, 0]
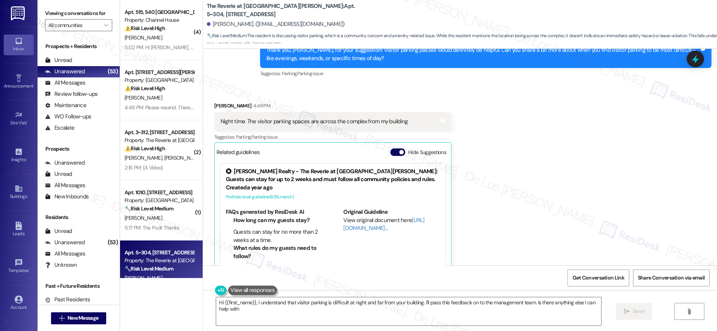
type textarea "Hi {{first_name}}, I understand that visitor parking is difficult at night and …"
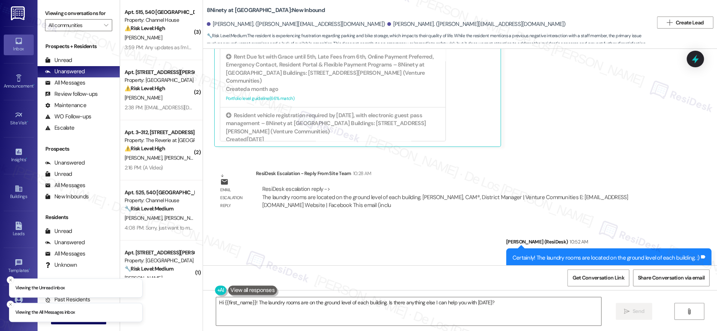
scroll to position [973, 0]
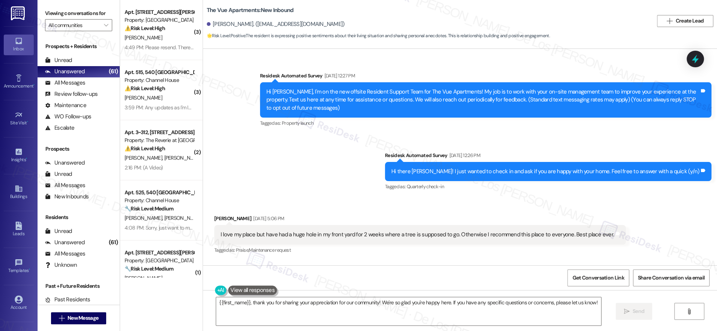
scroll to position [2816, 0]
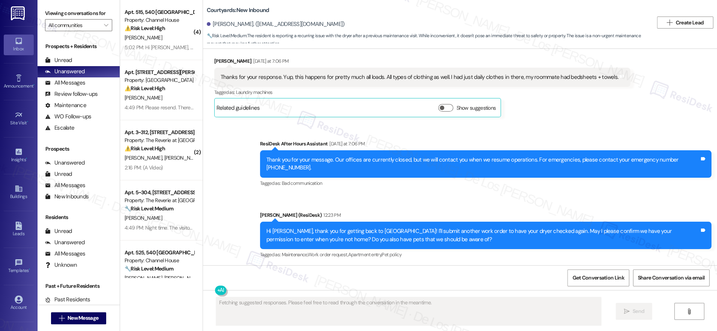
scroll to position [580, 0]
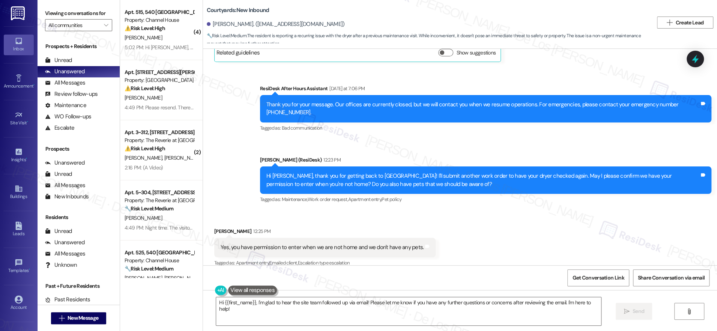
type textarea "Hi {{first_name}}, I'm glad to hear the site team followed up via email! Please…"
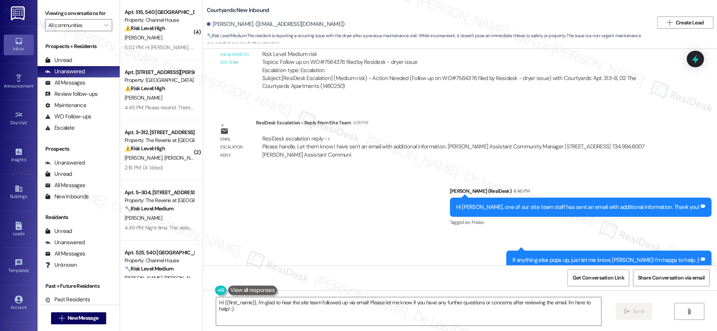
scroll to position [929, 0]
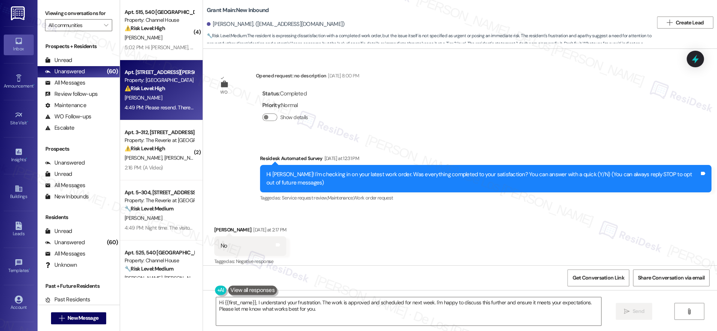
scroll to position [589, 0]
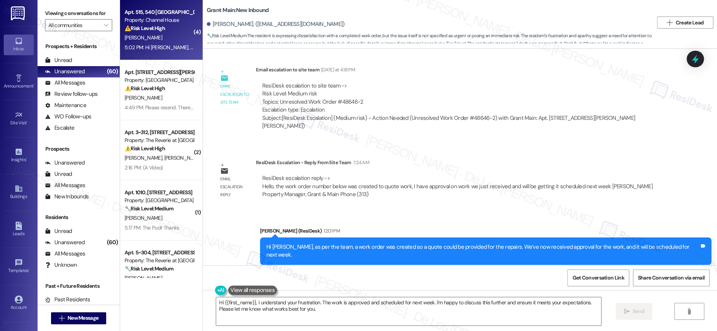
click at [164, 27] on div "⚠️ Risk Level: High The resident is trying to finalize their Notice to Vacate a…" at bounding box center [159, 28] width 69 height 8
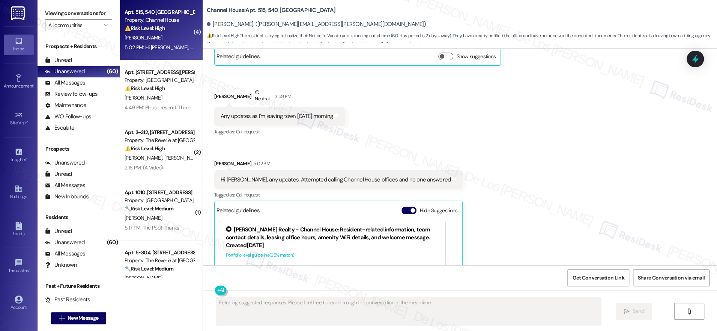
scroll to position [2289, 0]
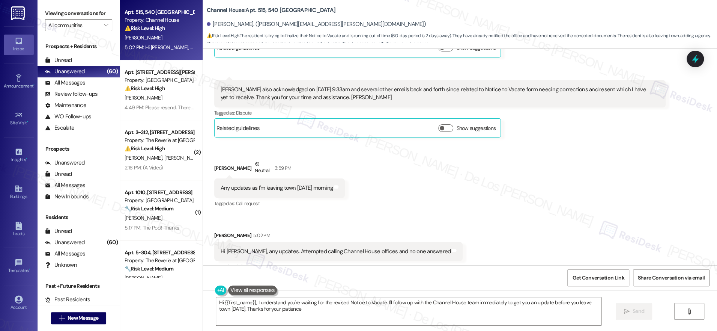
type textarea "Hi {{first_name}}, I understand you're waiting for the revised Notice to Vacate…"
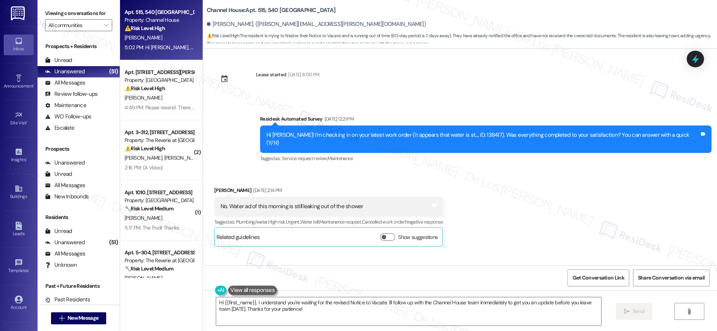
scroll to position [923, 0]
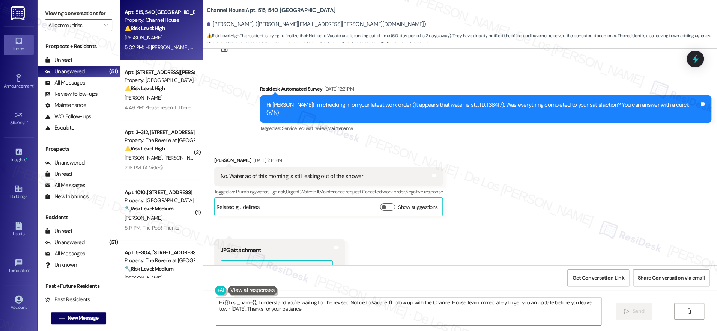
drag, startPoint x: 389, startPoint y: 189, endPoint x: 414, endPoint y: 188, distance: 24.4
click at [390, 203] on button "Show suggestions" at bounding box center [387, 207] width 15 height 8
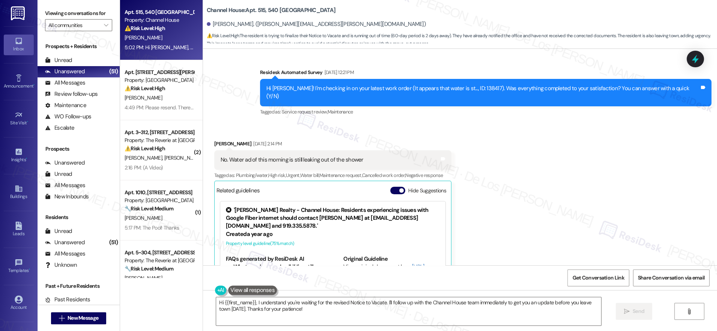
scroll to position [990, 0]
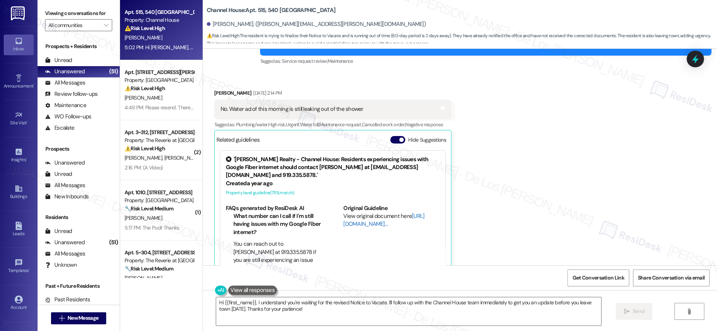
click at [350, 212] on link "[URL][DOMAIN_NAME]…" at bounding box center [383, 219] width 81 height 15
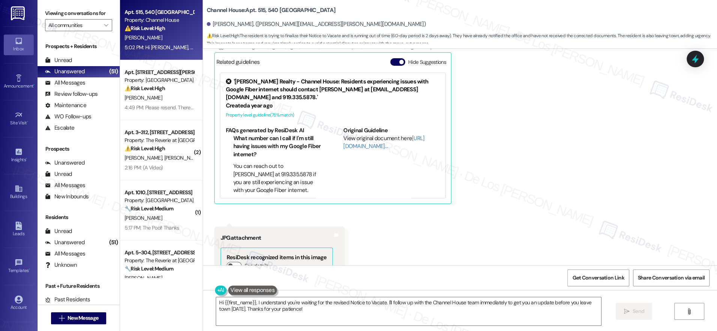
scroll to position [1046, 0]
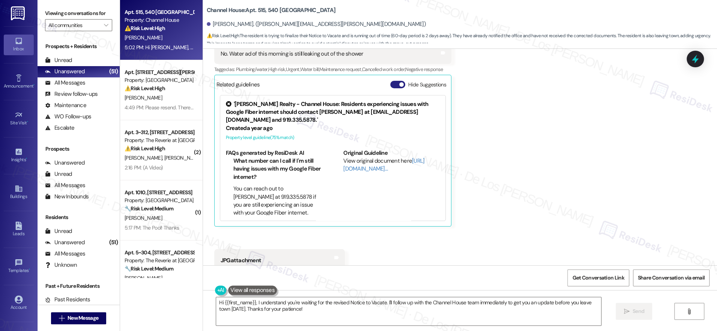
click at [392, 77] on div "Related guidelines Hide Suggestions" at bounding box center [333, 84] width 233 height 15
drag, startPoint x: 396, startPoint y: 66, endPoint x: 423, endPoint y: 86, distance: 33.7
click at [399, 82] on span "button" at bounding box center [401, 84] width 5 height 5
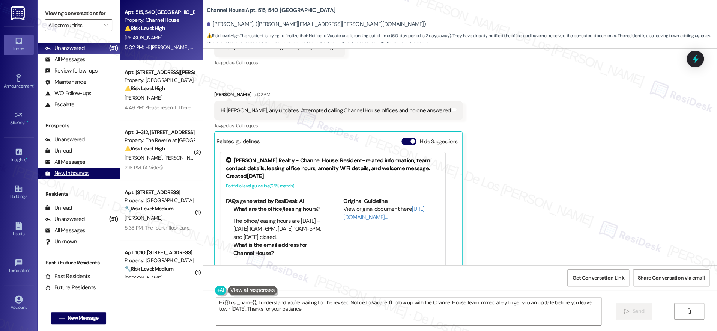
scroll to position [24, 0]
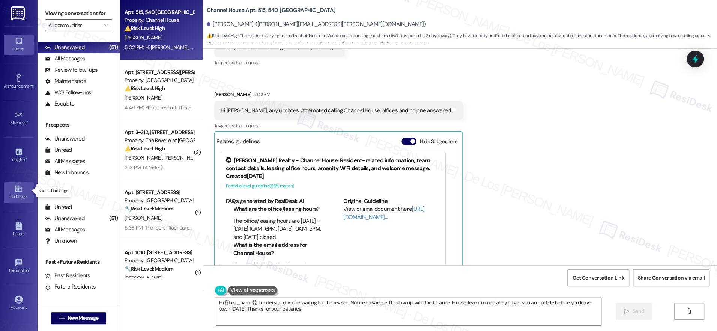
click at [18, 190] on icon at bounding box center [19, 188] width 8 height 8
